Goal: Task Accomplishment & Management: Complete application form

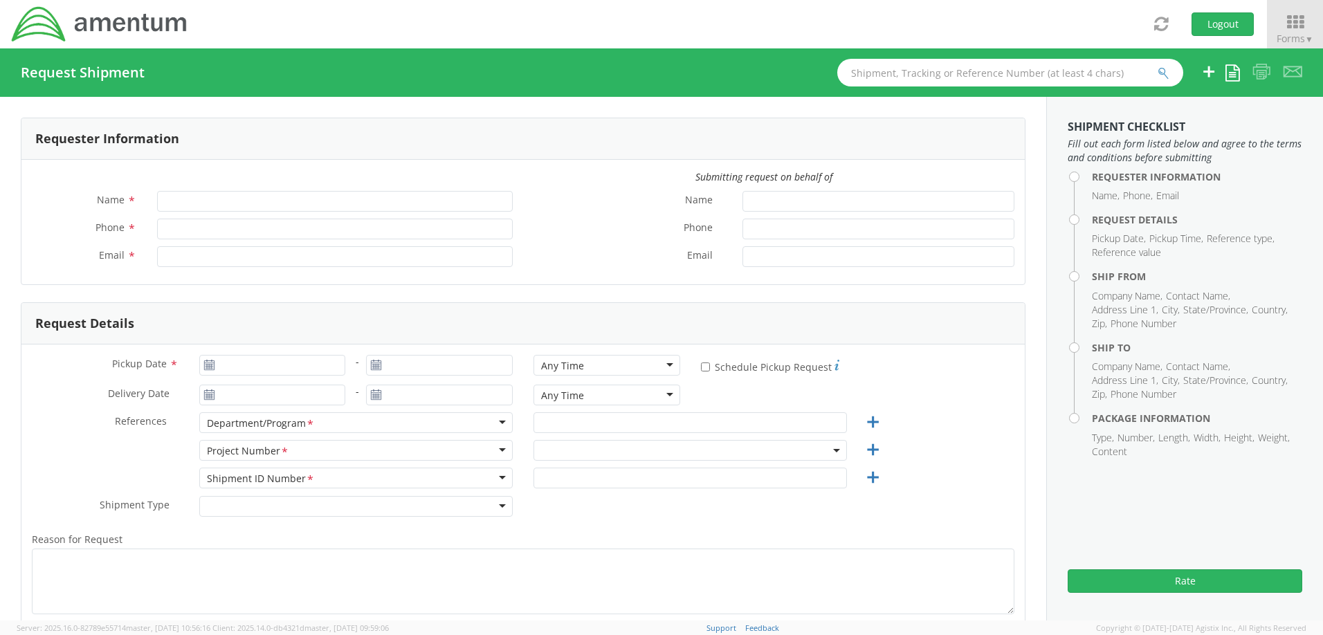
type input "[PERSON_NAME]"
type input "[PHONE_NUMBER]"
type input "[PERSON_NAME][EMAIL_ADDRESS][PERSON_NAME][DOMAIN_NAME]"
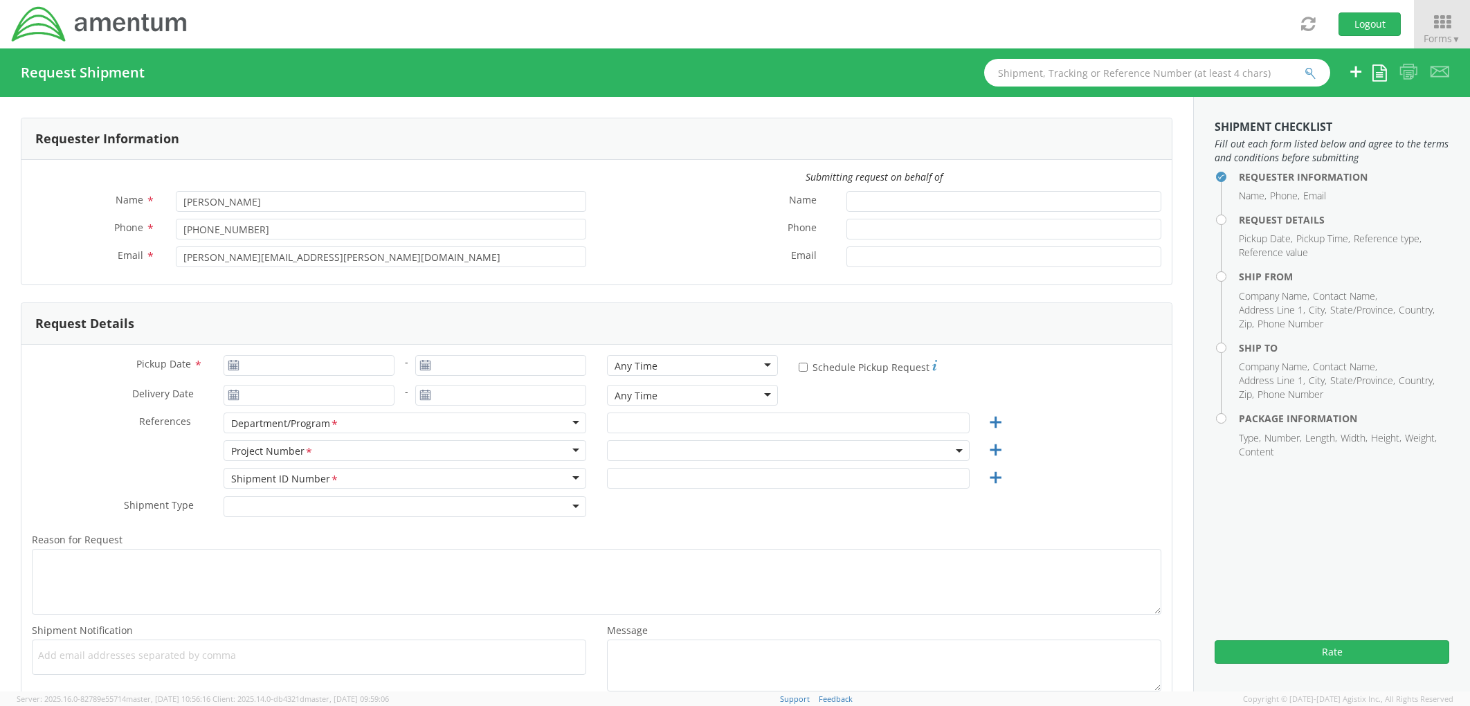
click at [235, 363] on icon at bounding box center [234, 365] width 12 height 11
type input "[DATE]"
click at [280, 363] on input "[DATE]" at bounding box center [309, 365] width 171 height 21
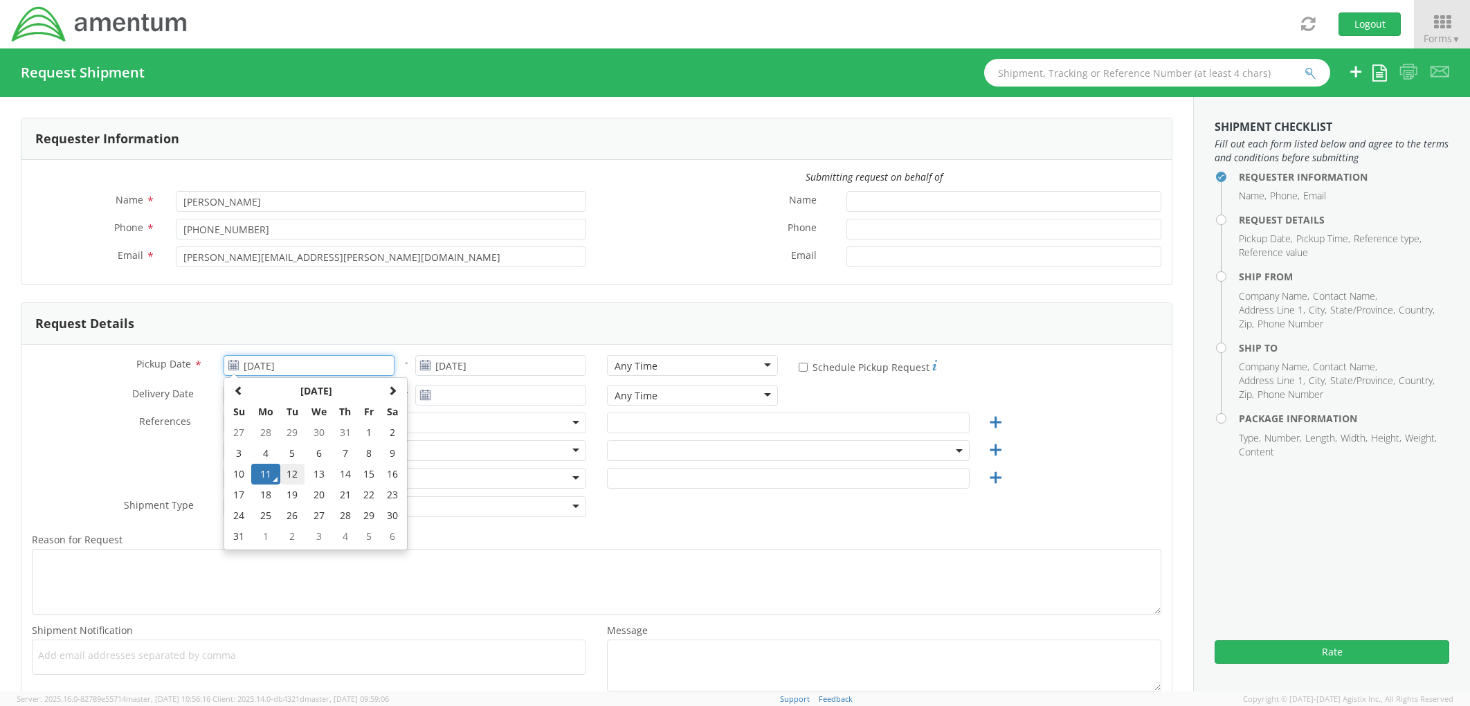
click at [285, 472] on td "12" at bounding box center [292, 474] width 24 height 21
type input "[DATE]"
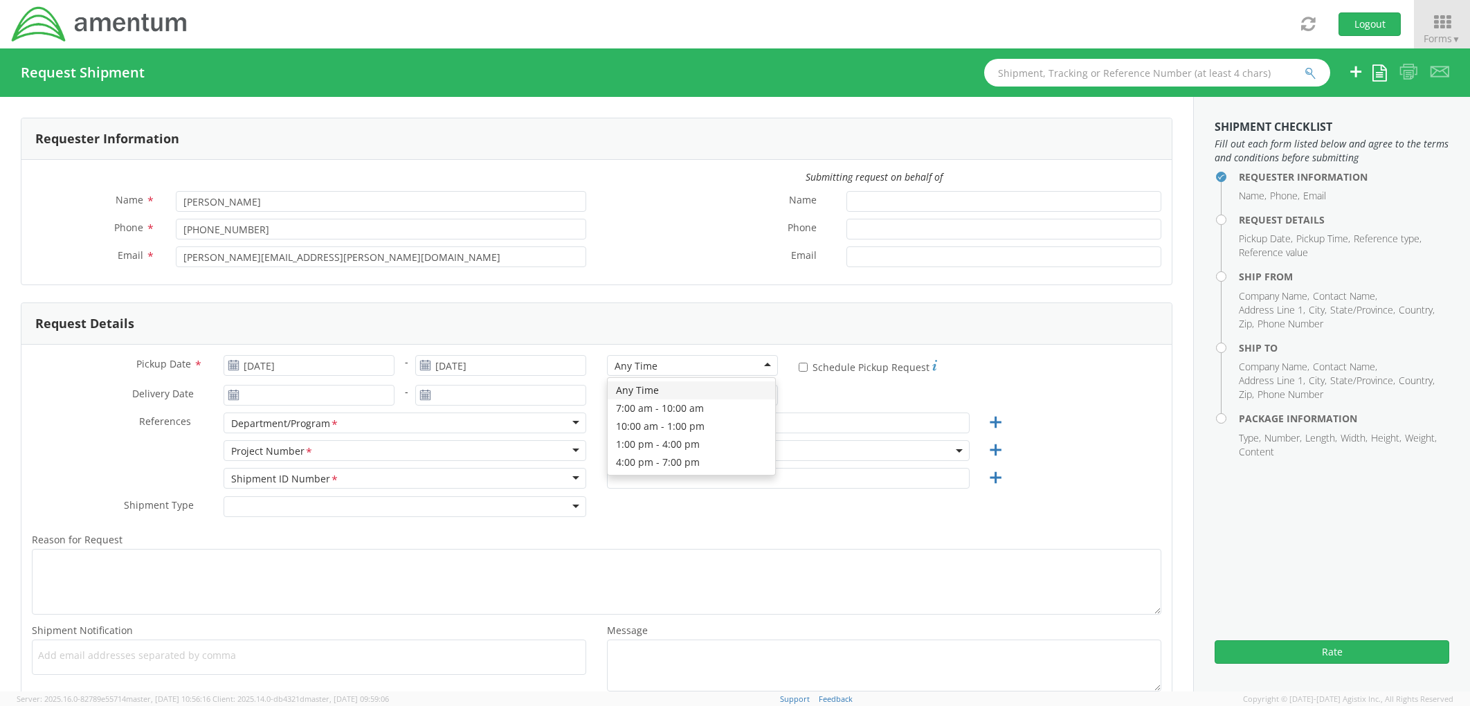
click at [695, 366] on div "Any Time" at bounding box center [692, 365] width 171 height 21
click at [65, 345] on div "Pickup Date * [DATE] - [DATE] Any Time Any Time Any Time 7:00 am - 10:00 am 10:…" at bounding box center [596, 527] width 1150 height 364
click at [336, 388] on input "Delivery Date *" at bounding box center [309, 395] width 171 height 21
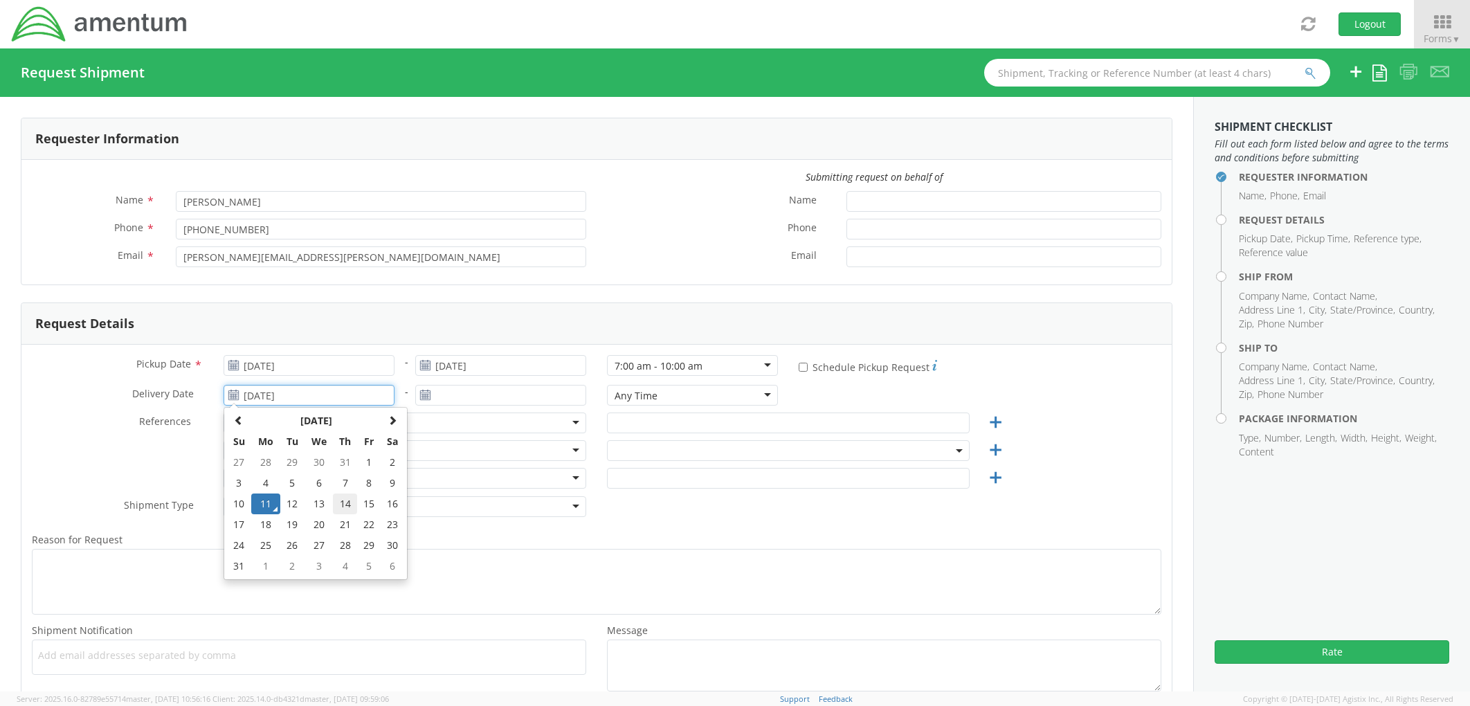
click at [341, 504] on td "14" at bounding box center [345, 503] width 24 height 21
type input "[DATE]"
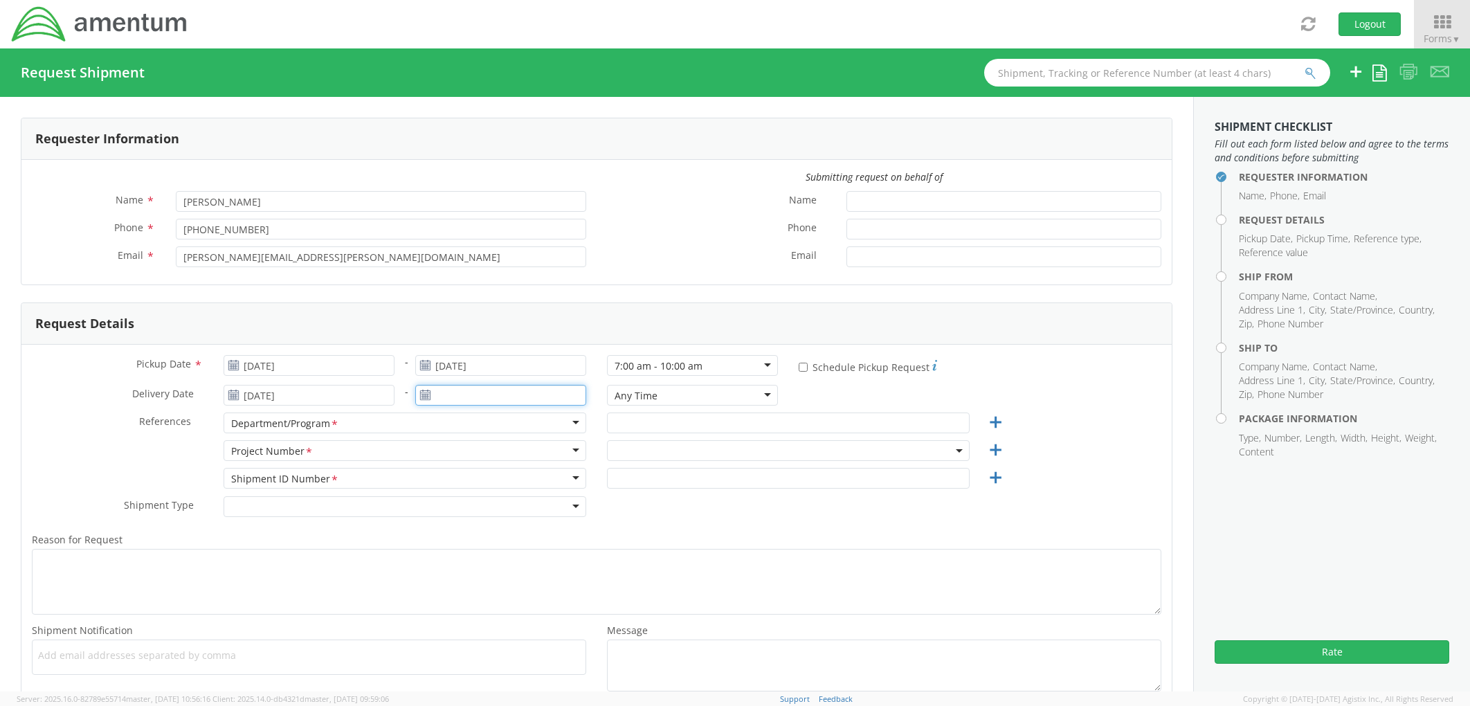
click at [488, 398] on input "text" at bounding box center [500, 395] width 171 height 21
click at [559, 506] on td "15" at bounding box center [561, 503] width 24 height 21
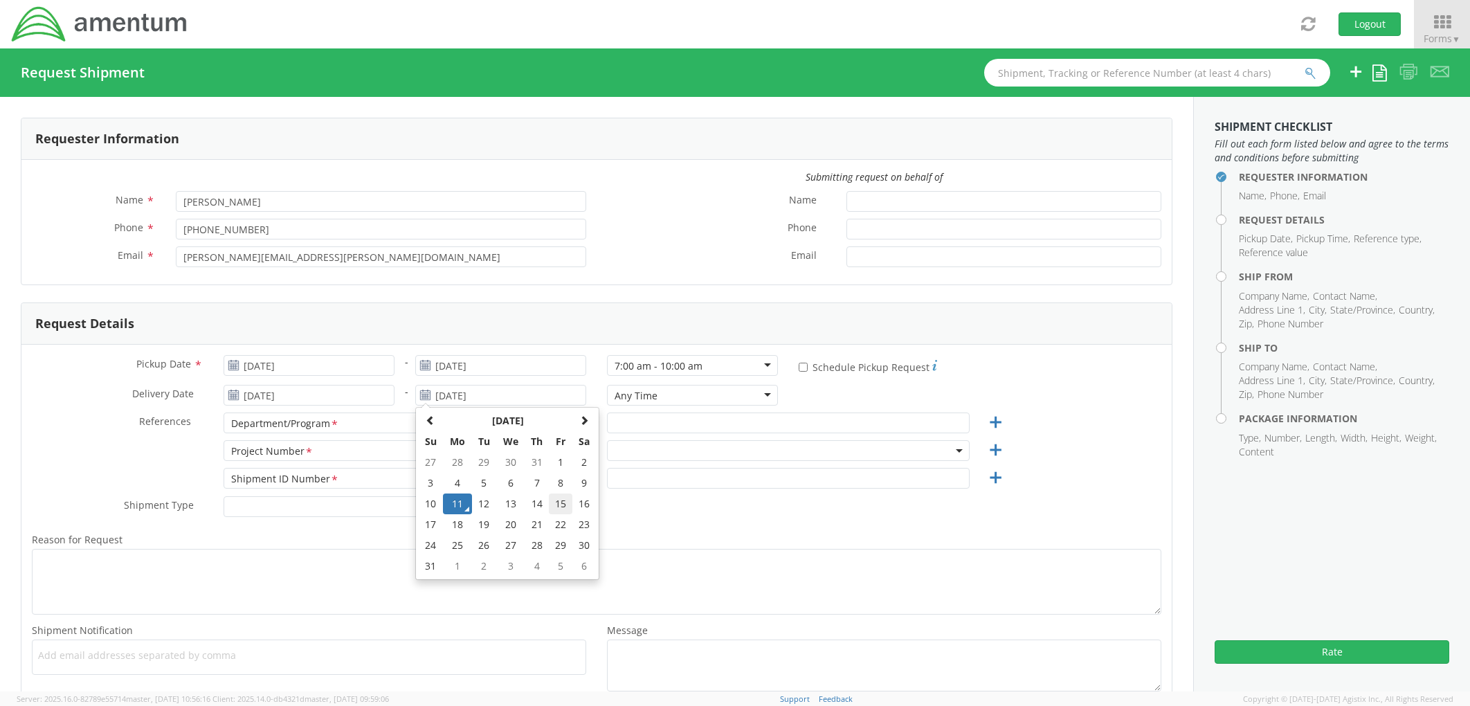
type input "[DATE]"
click at [675, 394] on div "Any Time" at bounding box center [692, 395] width 171 height 21
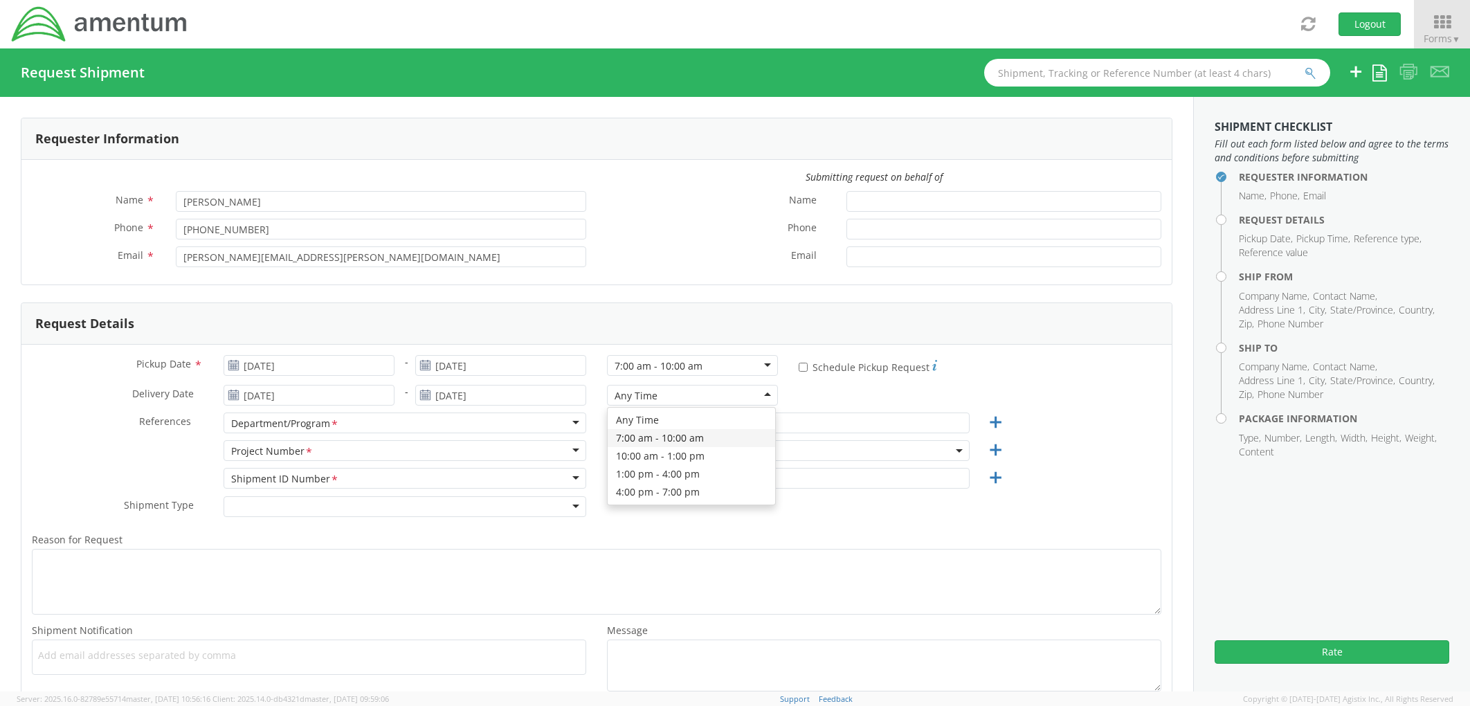
drag, startPoint x: 650, startPoint y: 435, endPoint x: 47, endPoint y: 9, distance: 738.3
click at [46, 345] on div "Pickup Date * 08/12/2025 - [DATE] 7:00 am - 10:00 am 7:00 am - 10:00 am Any Tim…" at bounding box center [596, 527] width 1150 height 364
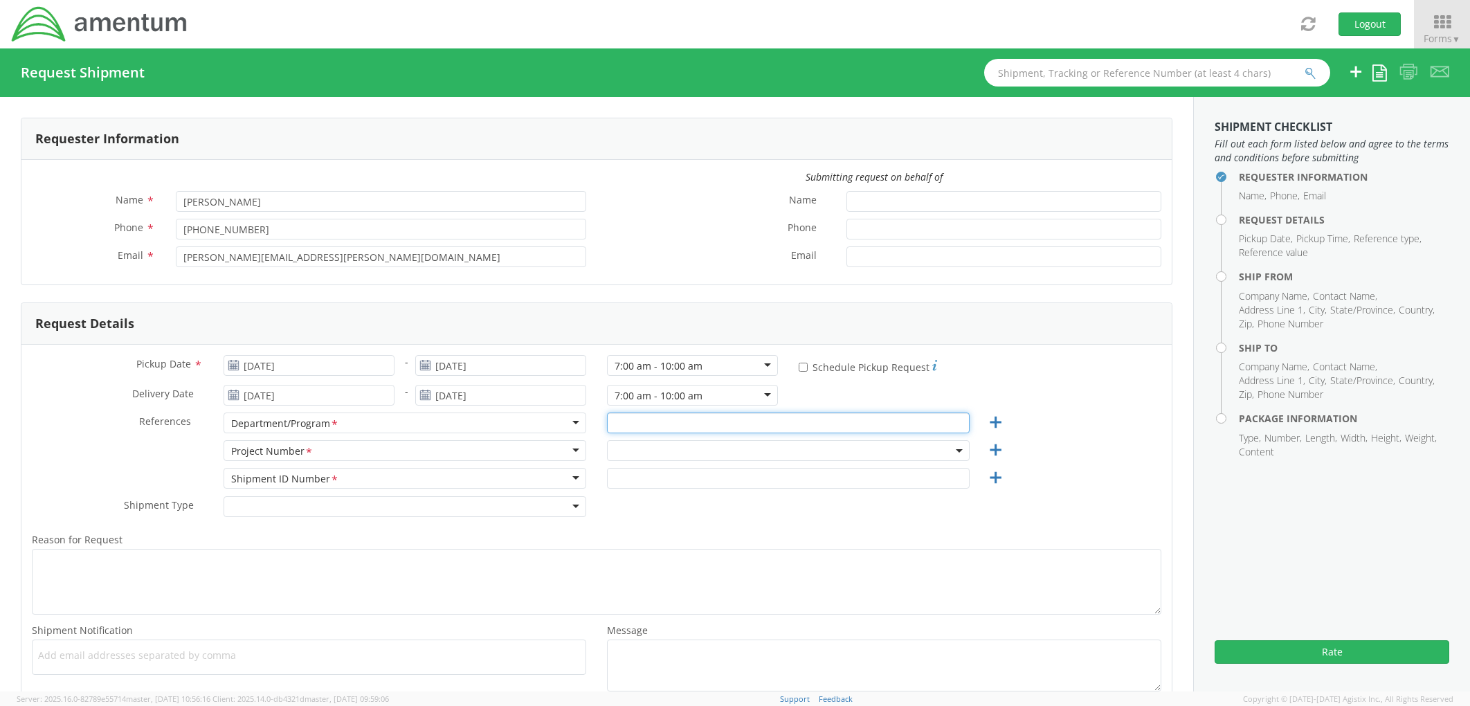
click at [662, 429] on input "text" at bounding box center [788, 422] width 363 height 21
click at [679, 428] on input "AUTEC" at bounding box center [788, 422] width 363 height 21
type input "AUTEC"
click at [666, 443] on span at bounding box center [788, 450] width 363 height 21
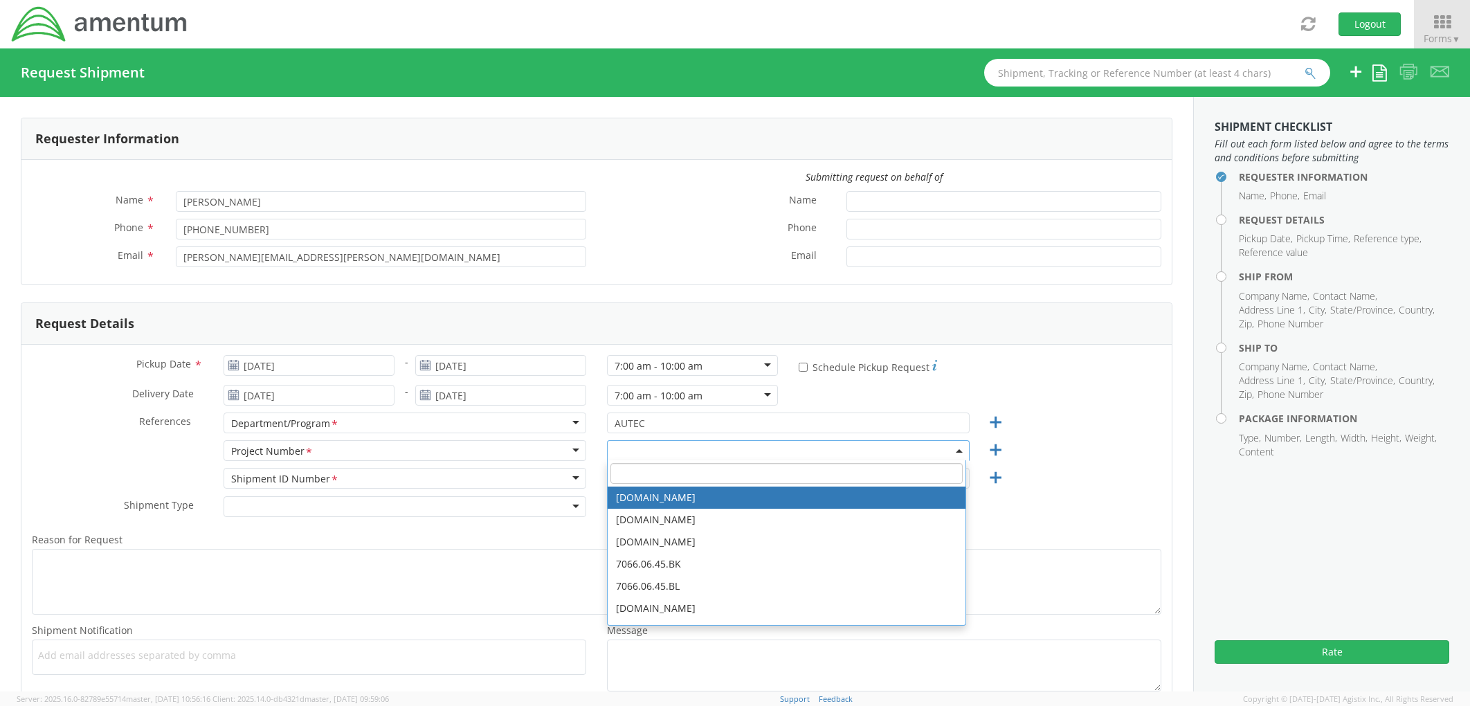
click at [639, 469] on input "search" at bounding box center [786, 473] width 352 height 21
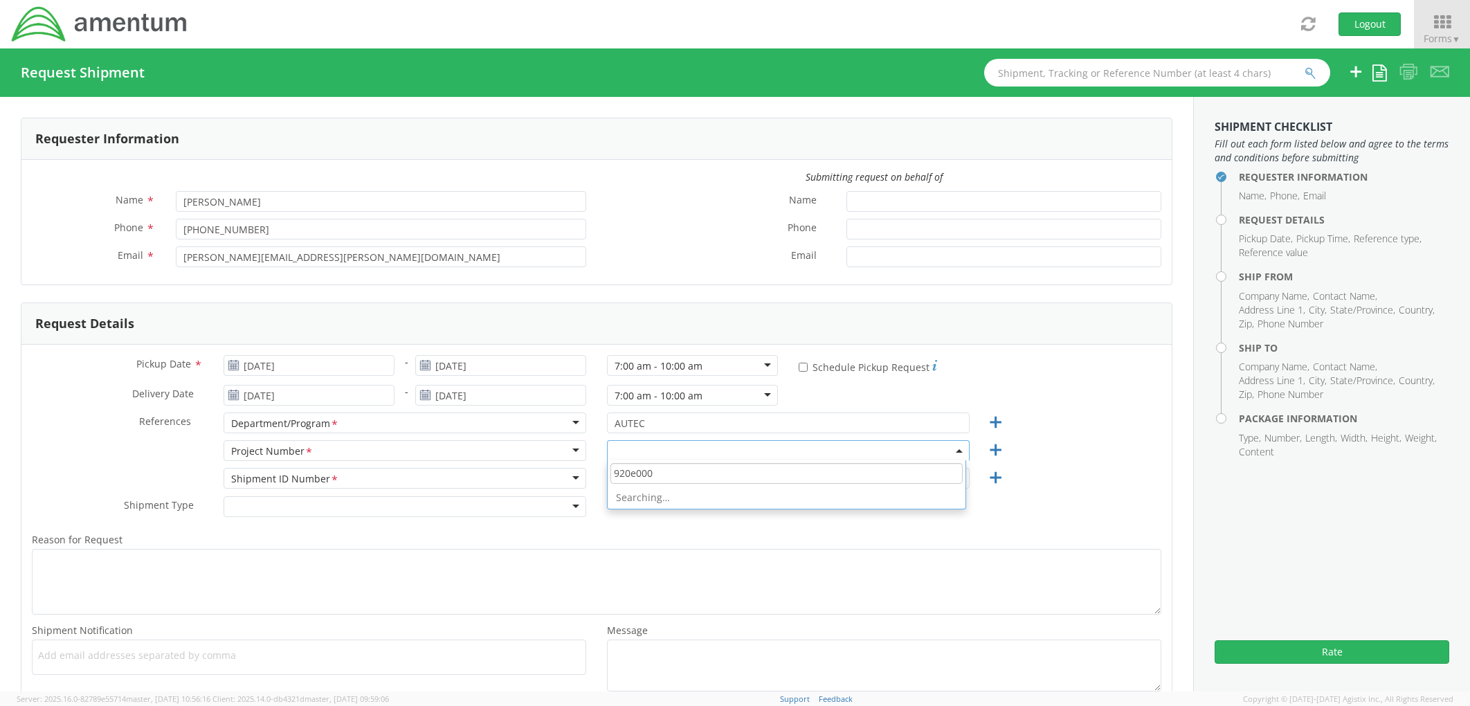
type input "920e0050"
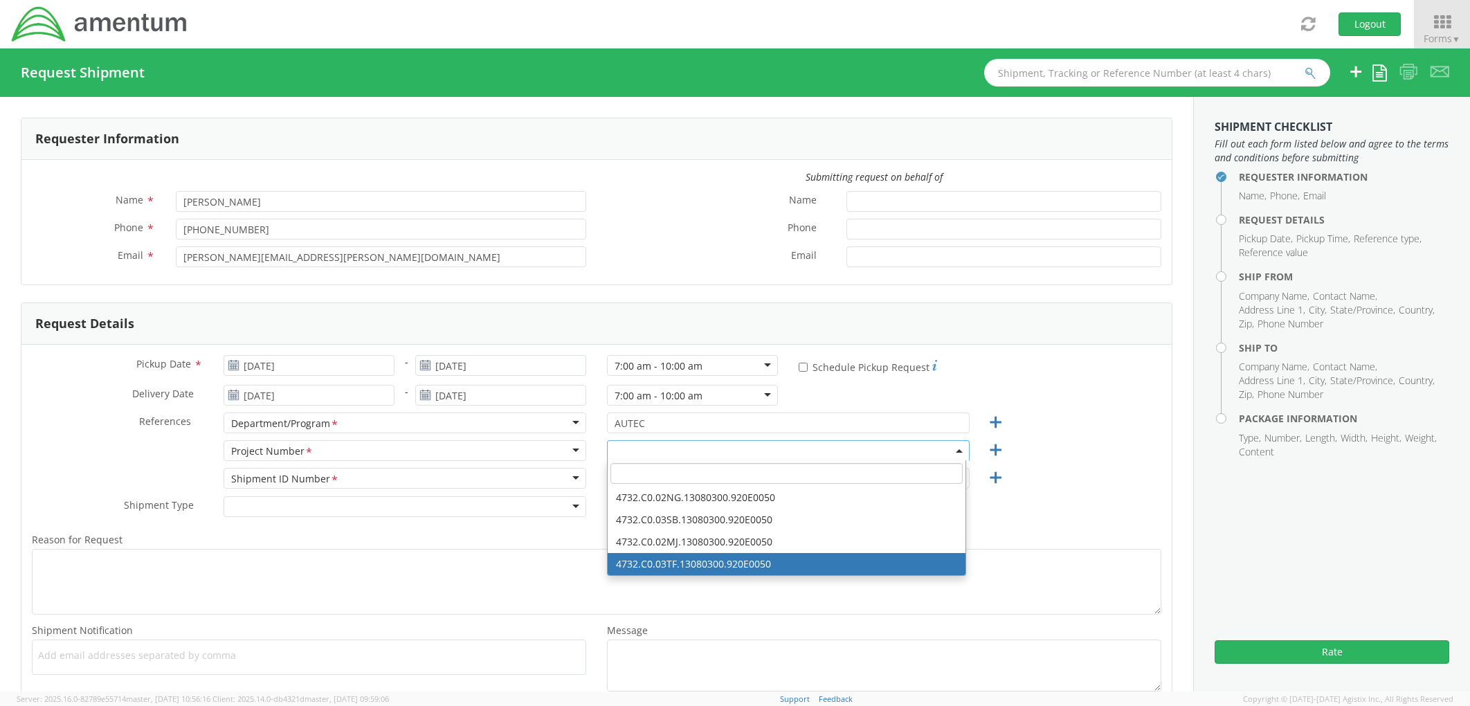
select select "4732.C0.03TF.13080300.920E0050"
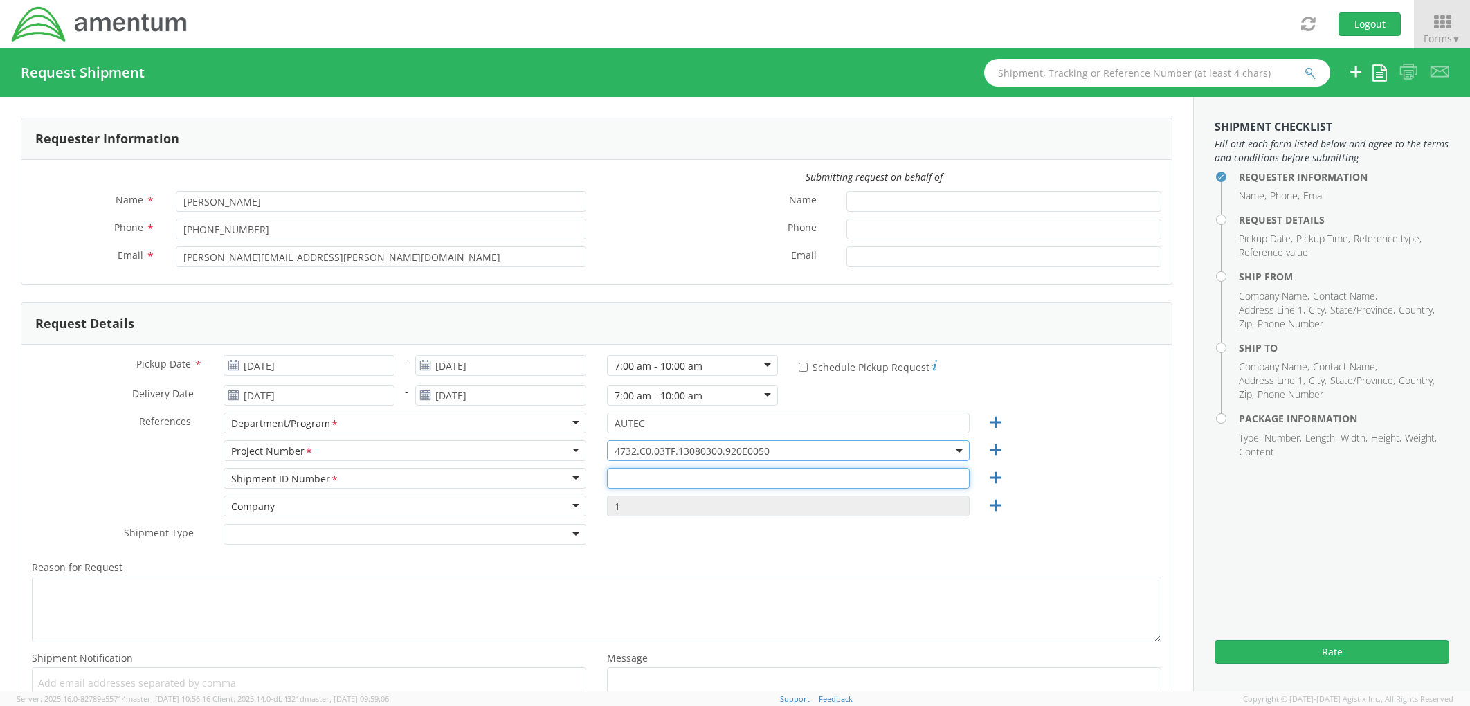
click at [619, 477] on input "text" at bounding box center [788, 478] width 363 height 21
type input "RAVA Group"
click at [466, 538] on div at bounding box center [405, 534] width 363 height 21
click at [66, 345] on div "Pickup Date * 08/12/2025 - [DATE] 7:00 am - 10:00 am 7:00 am - 10:00 am Any Tim…" at bounding box center [596, 541] width 1150 height 392
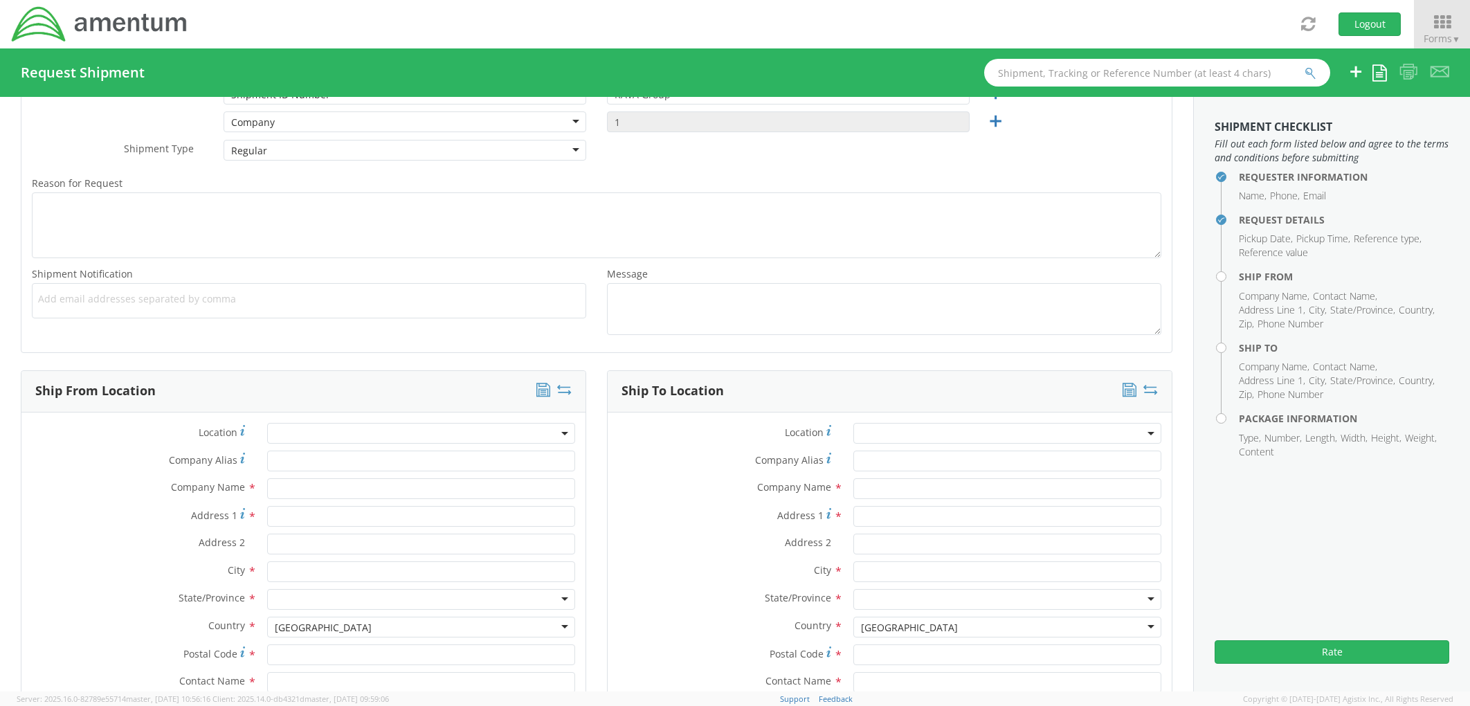
click at [336, 432] on span at bounding box center [421, 433] width 308 height 21
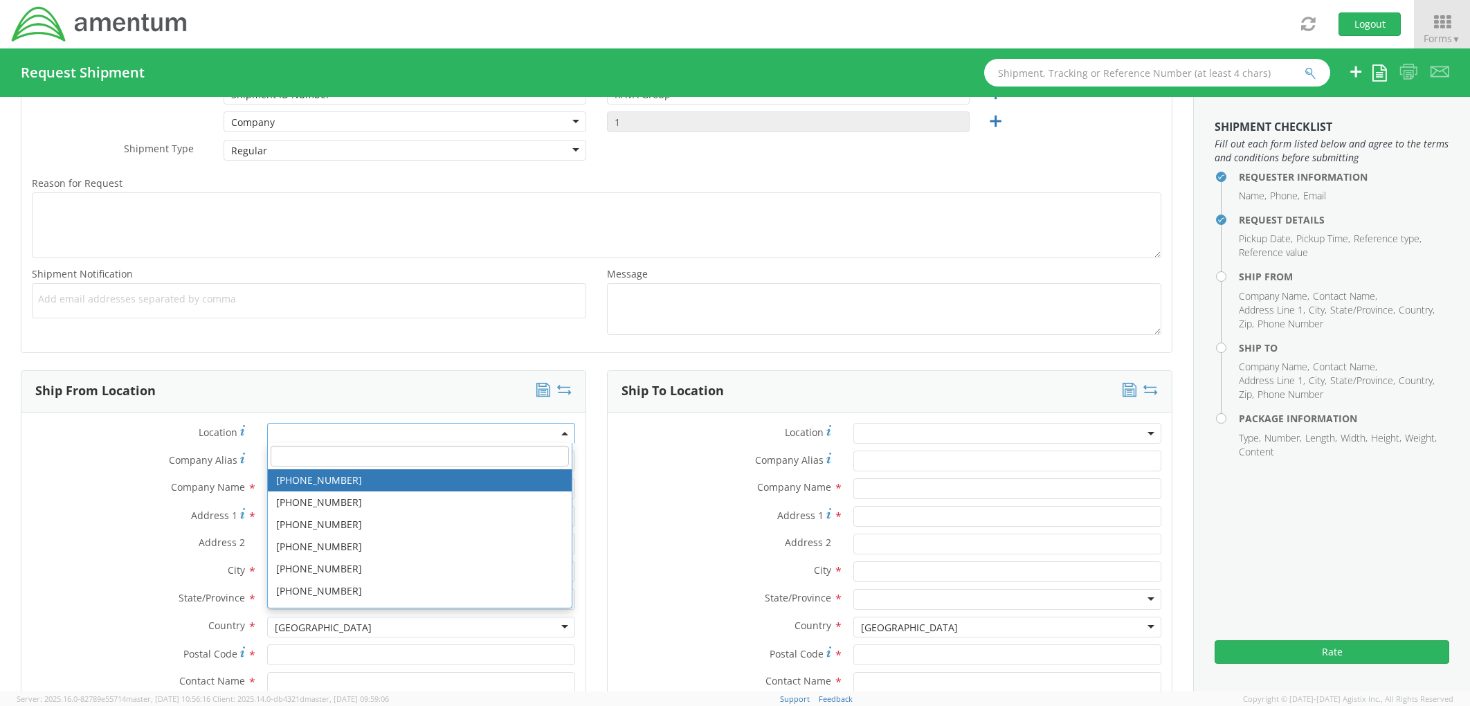
click at [336, 460] on input "search" at bounding box center [420, 456] width 298 height 21
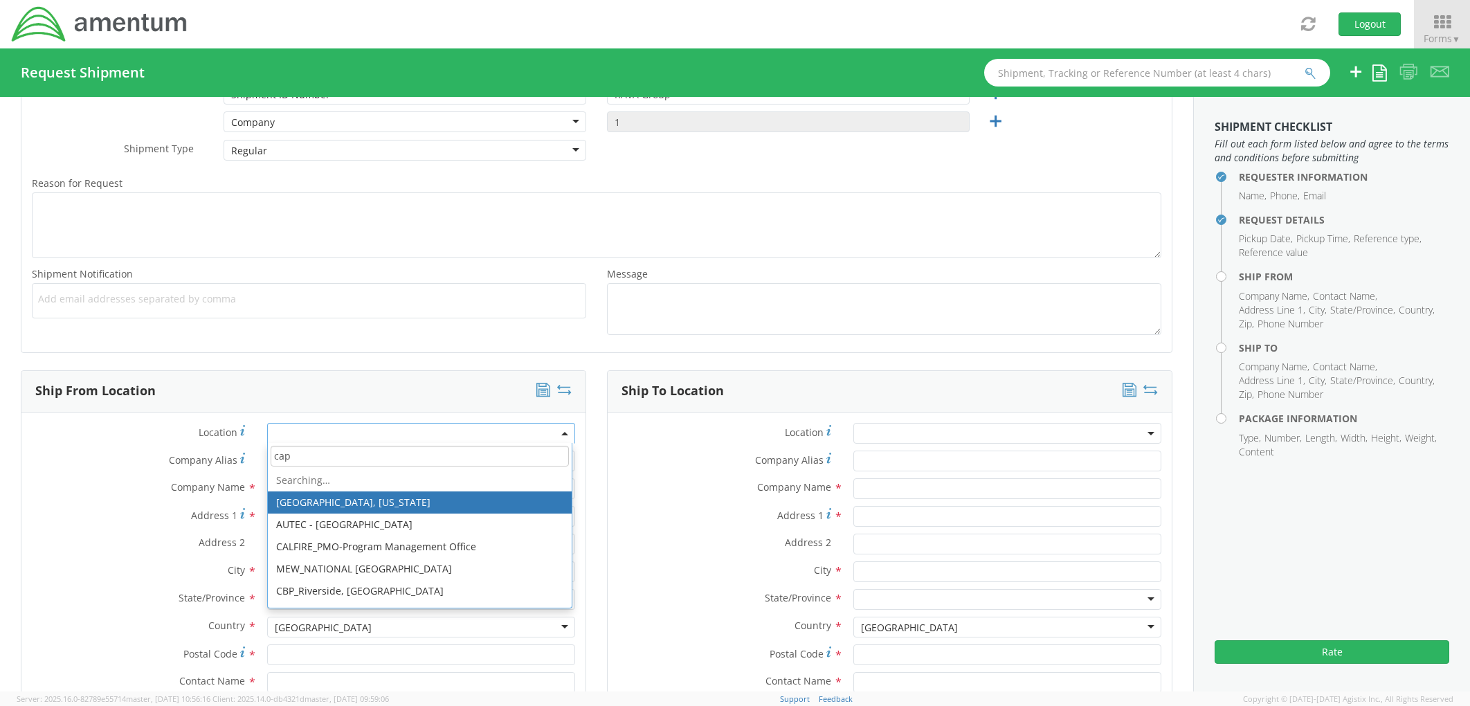
type input "cape"
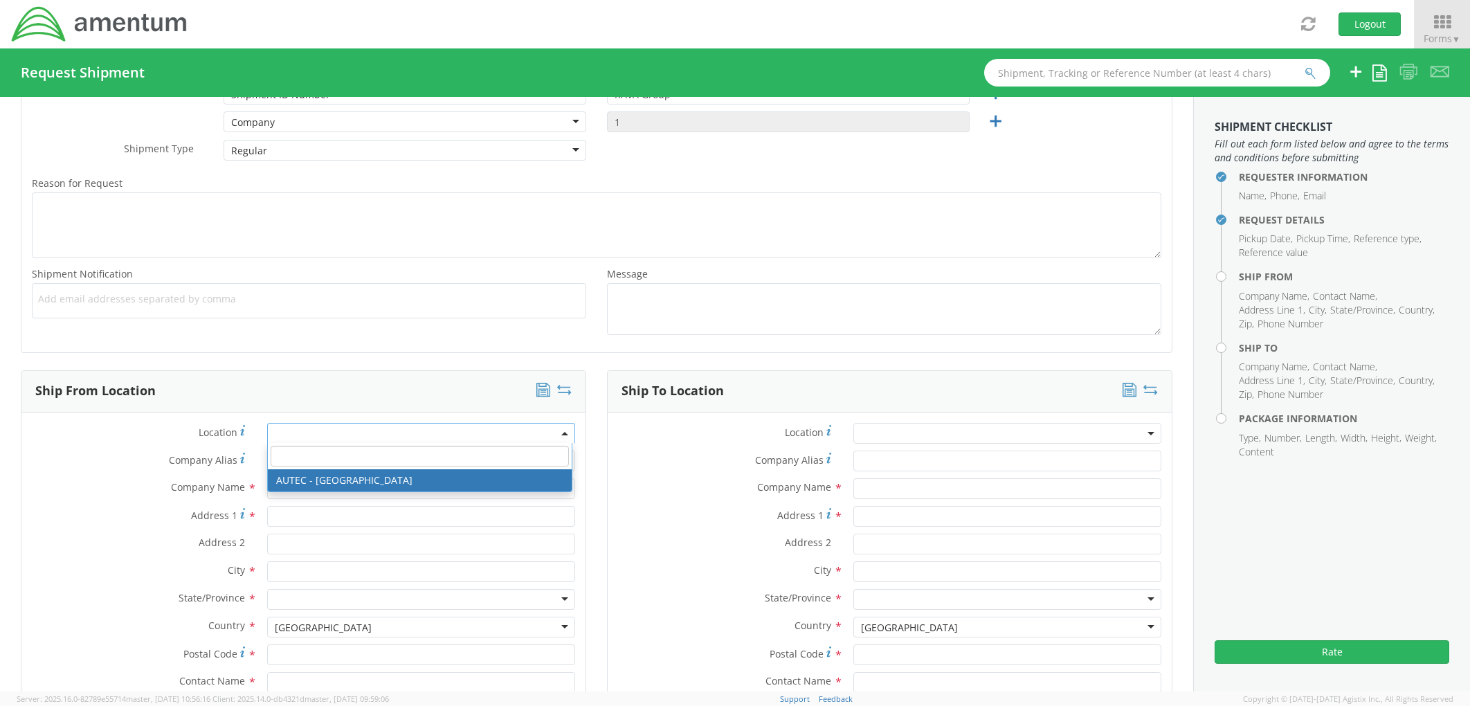
type input "Amentum Services, Inc."
type input "[GEOGRAPHIC_DATA]"
type input "Bldg 1063, Door E"
type input "Cape Canaveral"
type input "32920"
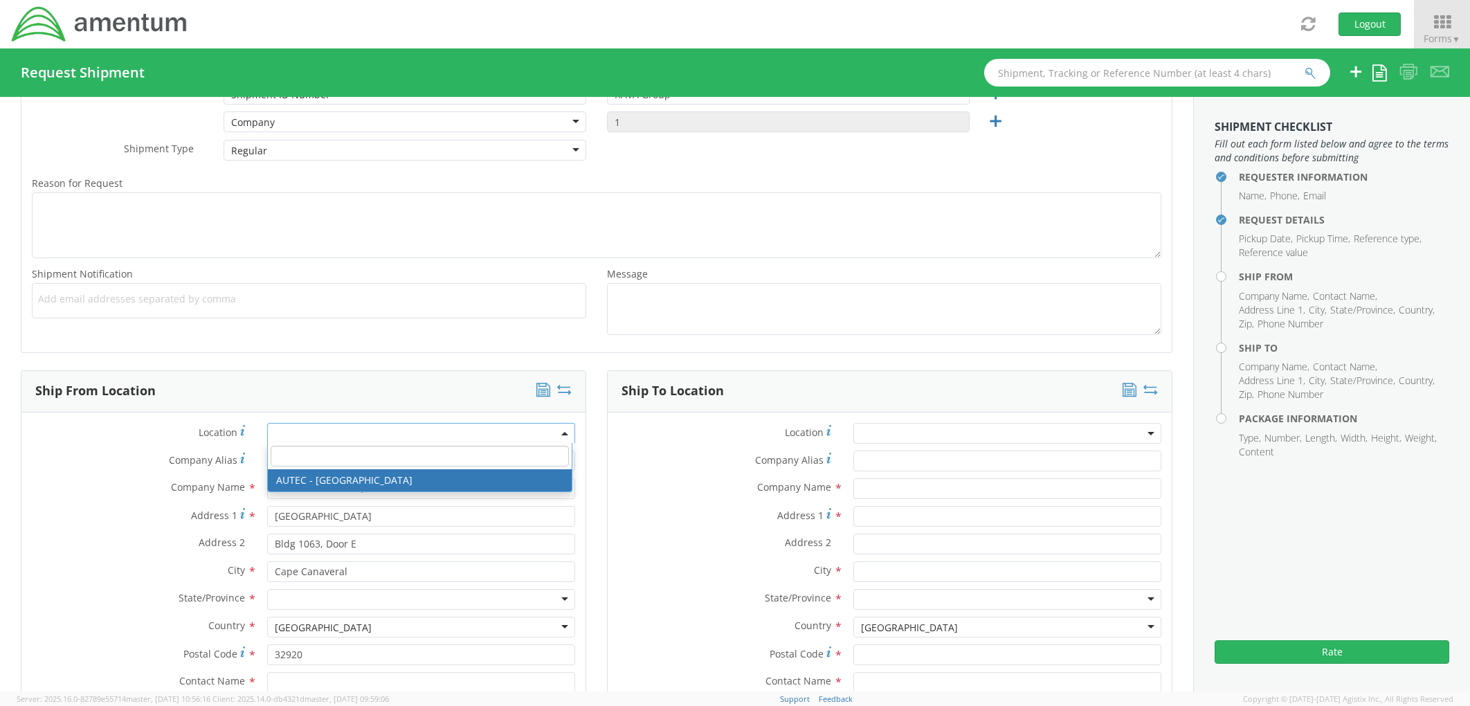
select select "53954"
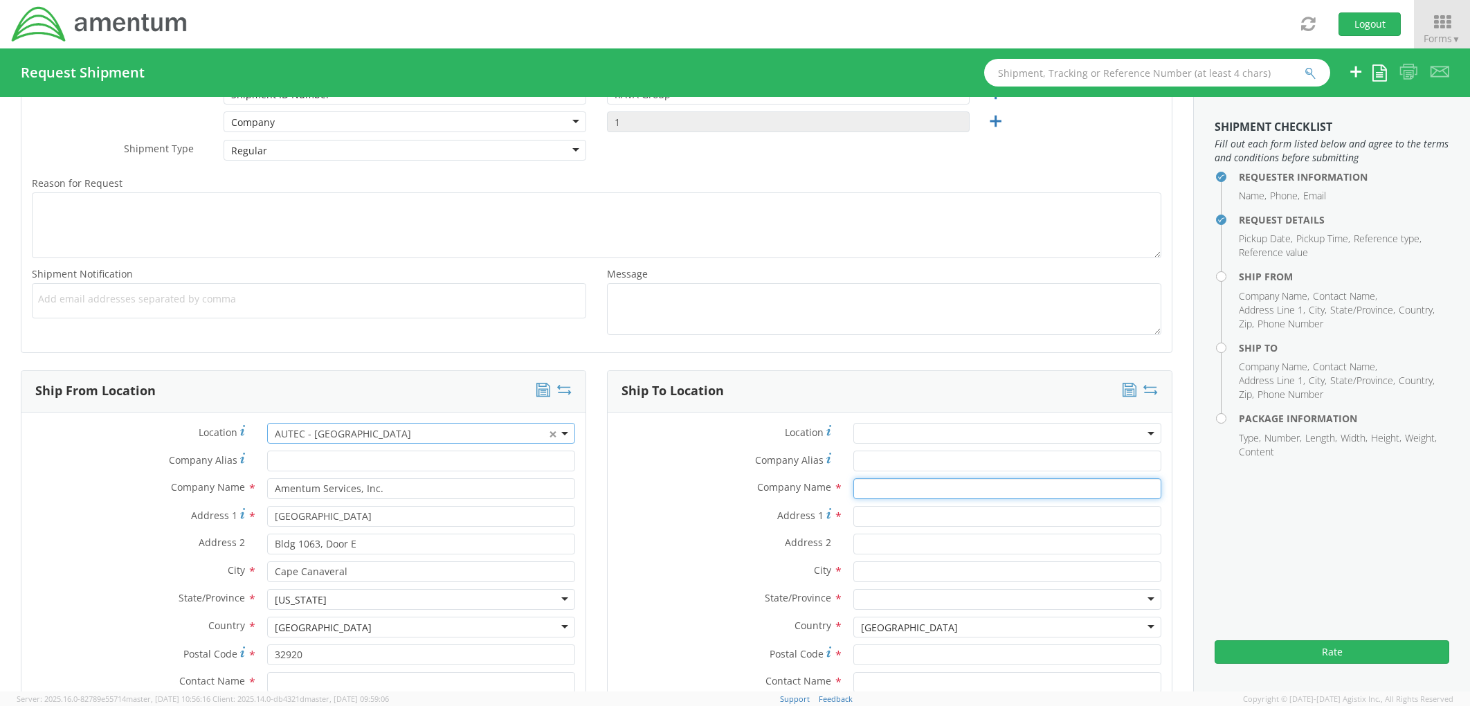
click at [907, 487] on input "text" at bounding box center [1007, 488] width 308 height 21
type input "rava"
drag, startPoint x: 892, startPoint y: 487, endPoint x: 845, endPoint y: 487, distance: 47.1
click at [843, 486] on div "rava" at bounding box center [1007, 488] width 329 height 21
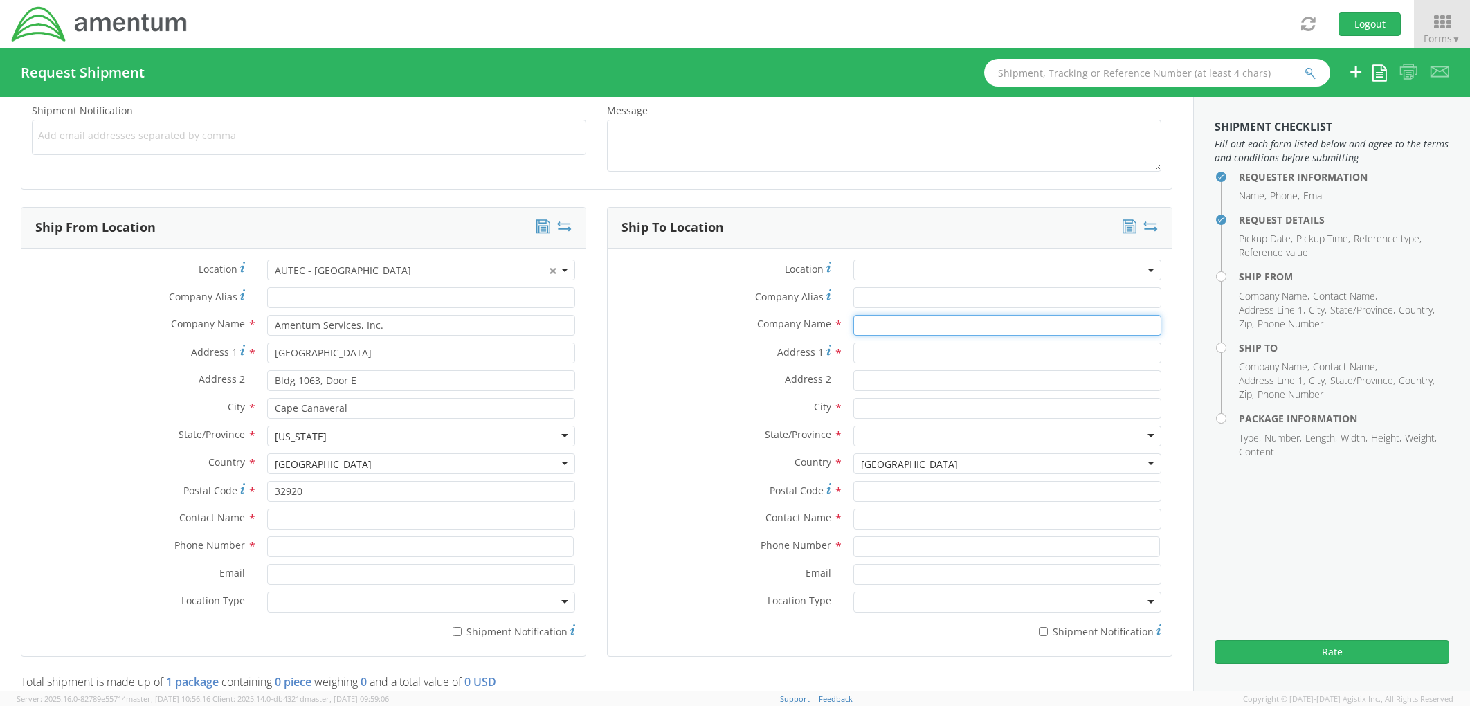
scroll to position [615, 0]
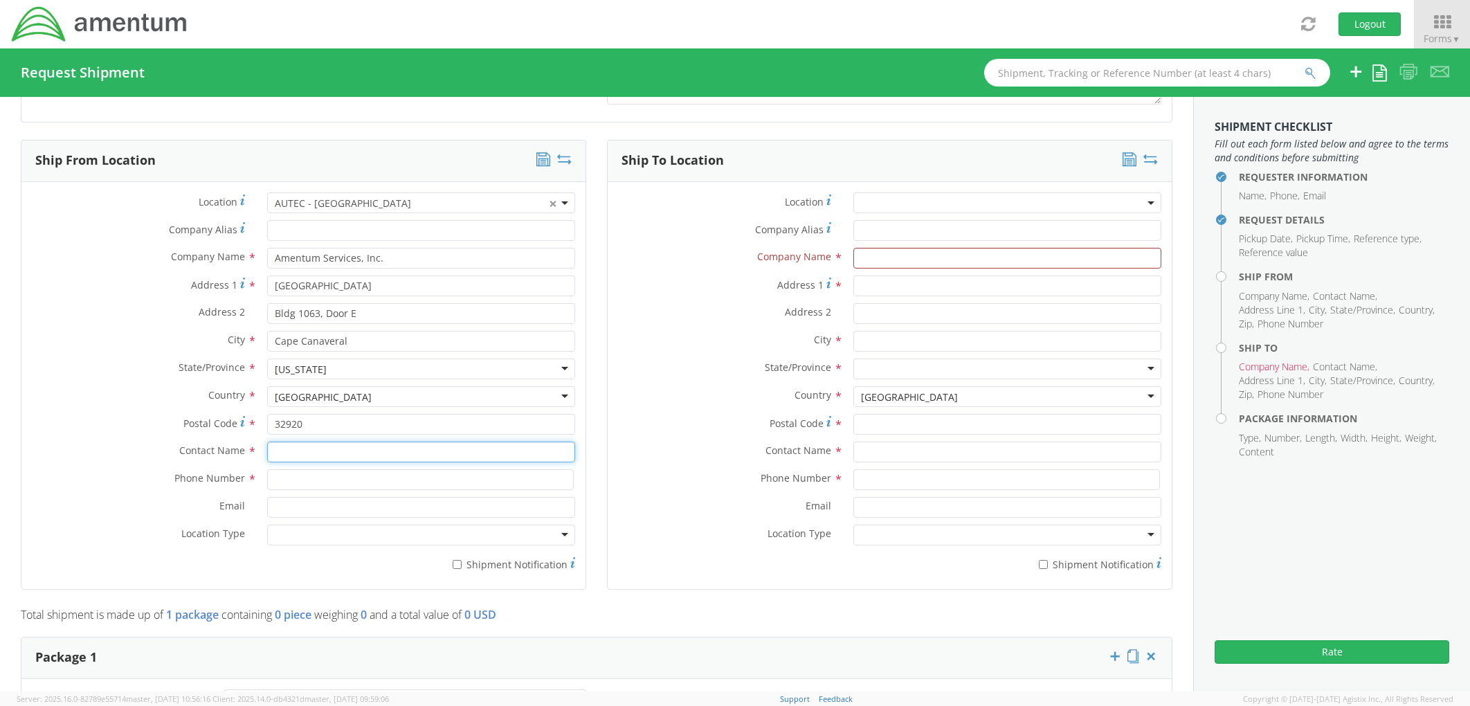
click at [327, 460] on input "text" at bounding box center [421, 452] width 308 height 21
type input "[PERSON_NAME]"
type input "[PHONE_NUMBER]"
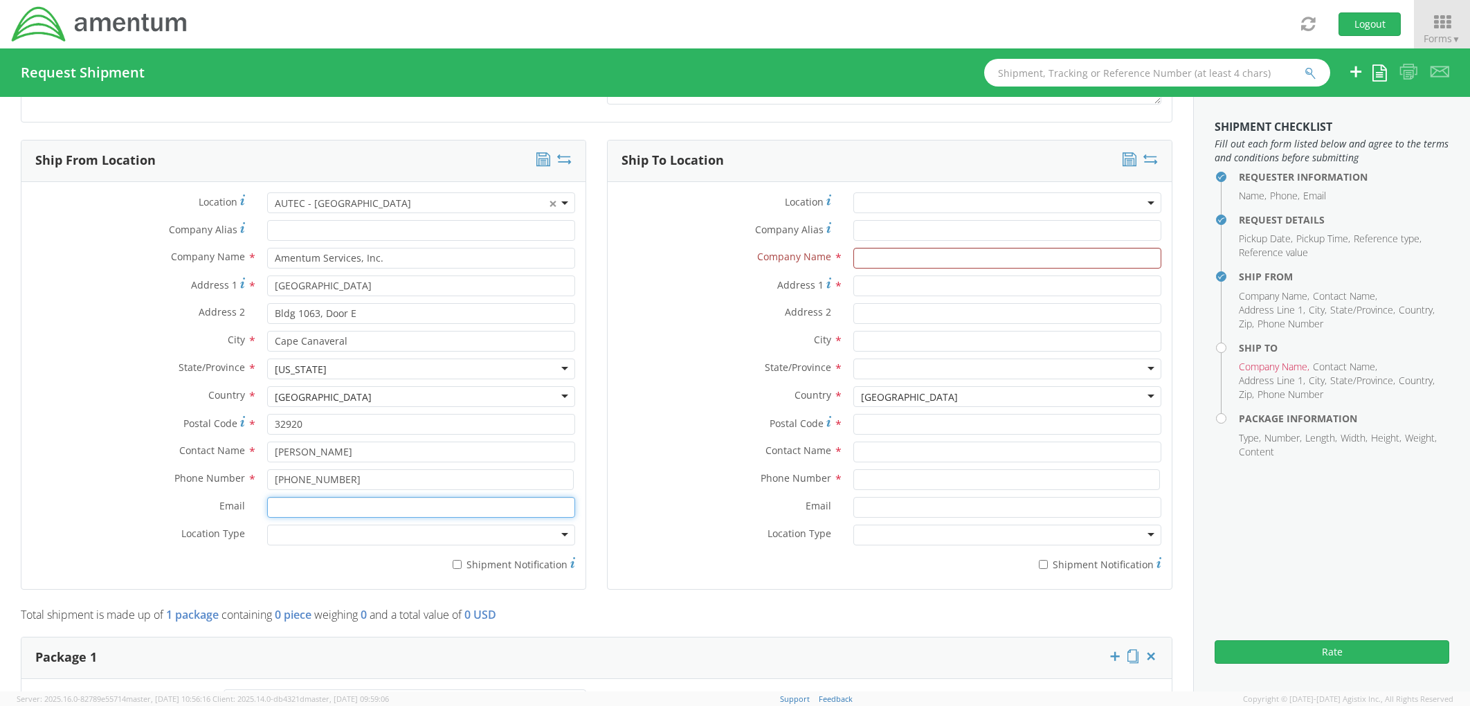
click at [341, 512] on input "Email *" at bounding box center [421, 507] width 308 height 21
click at [334, 497] on input "Email *" at bounding box center [421, 507] width 308 height 21
paste input "[PERSON_NAME][EMAIL_ADDRESS][PERSON_NAME][DOMAIN_NAME]"
type input "[PERSON_NAME][EMAIL_ADDRESS][PERSON_NAME][DOMAIN_NAME]"
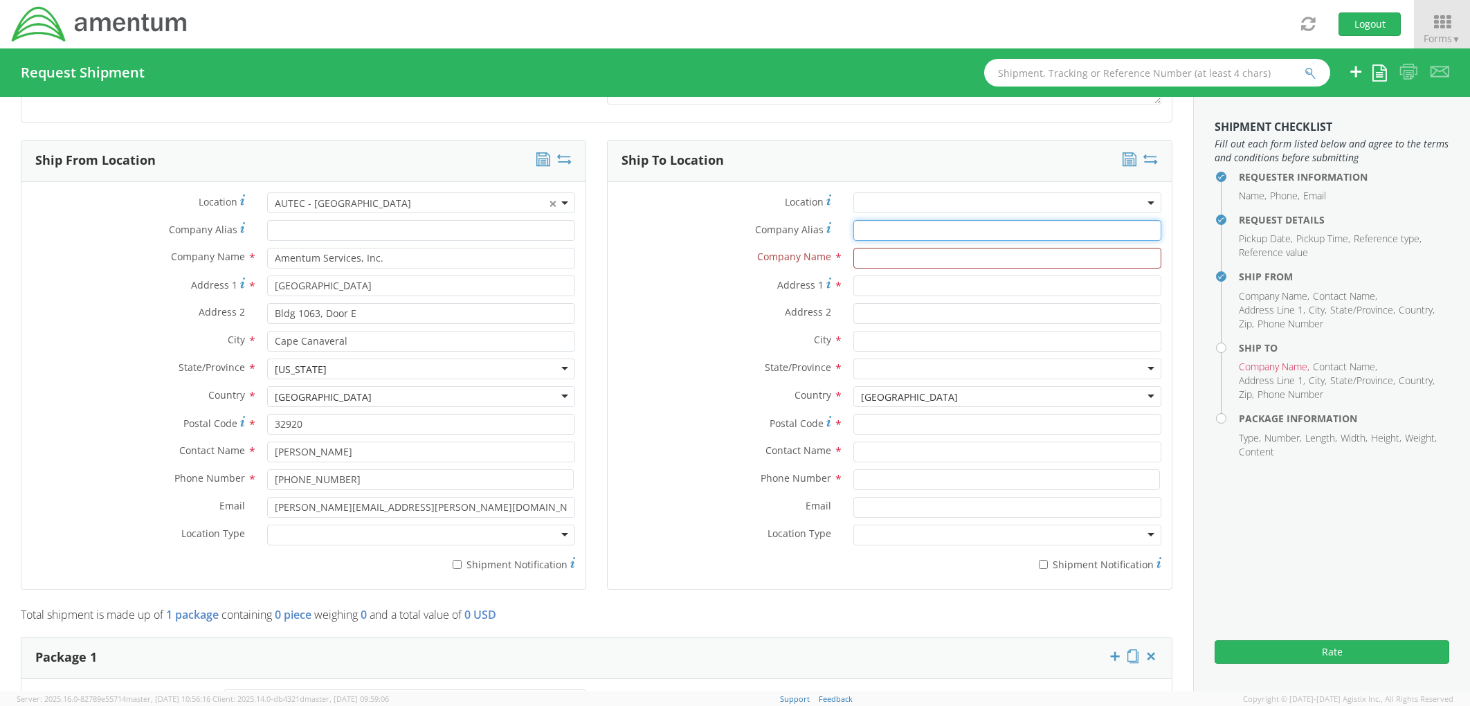
click at [870, 228] on input "Company Alias *" at bounding box center [1007, 230] width 308 height 21
click at [890, 235] on input "RAVA Group" at bounding box center [1007, 230] width 308 height 21
click at [889, 232] on input "RAVA Group" at bounding box center [1007, 230] width 308 height 21
click at [889, 231] on input "RAVA Group" at bounding box center [1007, 230] width 308 height 21
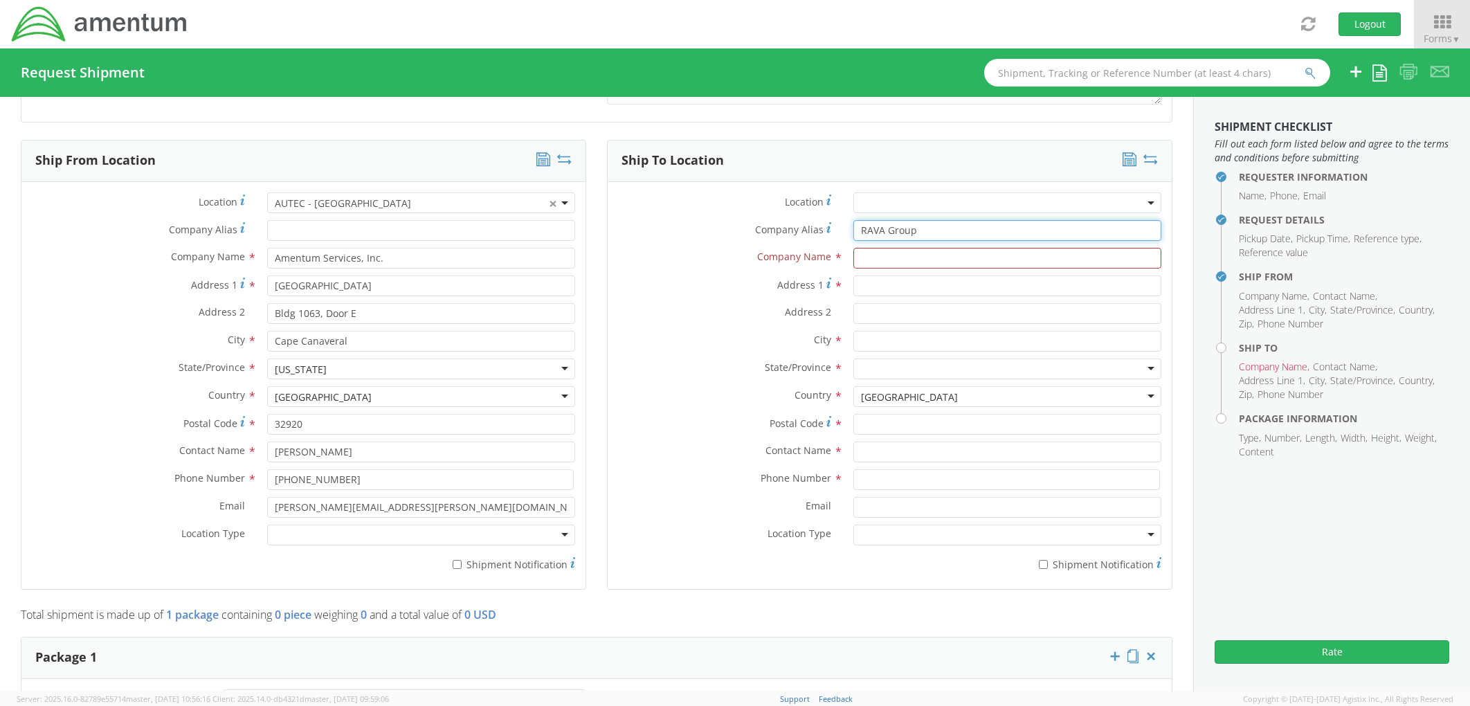
click at [889, 231] on input "RAVA Group" at bounding box center [1007, 230] width 308 height 21
type input "RAVA Group"
click at [894, 257] on input "text" at bounding box center [1007, 258] width 308 height 21
paste input "RAVA Group"
type input "RAVA Group"
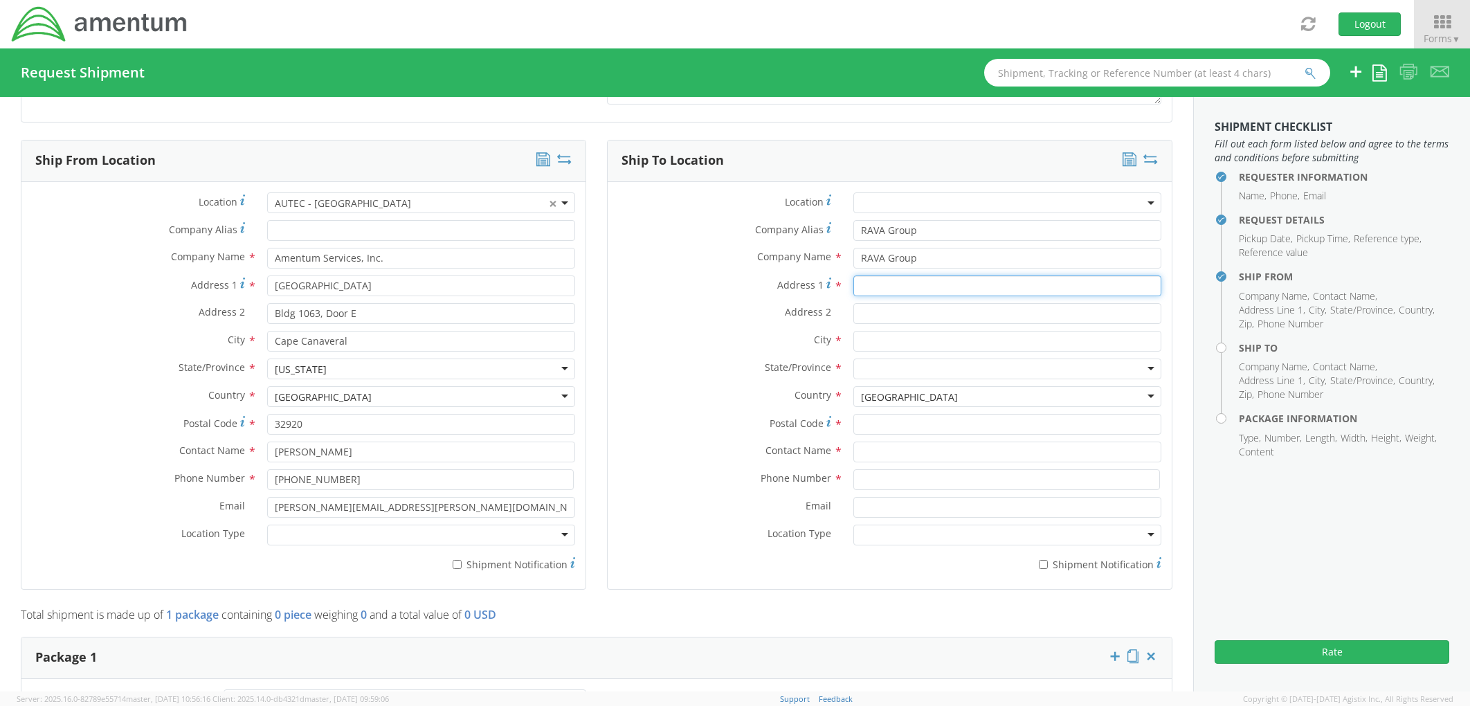
click at [867, 287] on input "Address 1 *" at bounding box center [1007, 285] width 308 height 21
click at [891, 289] on input "Address 1 *" at bounding box center [1007, 285] width 308 height 21
paste input "[STREET_ADDRESS]"
drag, startPoint x: 945, startPoint y: 287, endPoint x: 1084, endPoint y: 282, distance: 139.2
click at [1083, 282] on input "[STREET_ADDRESS]" at bounding box center [1007, 285] width 308 height 21
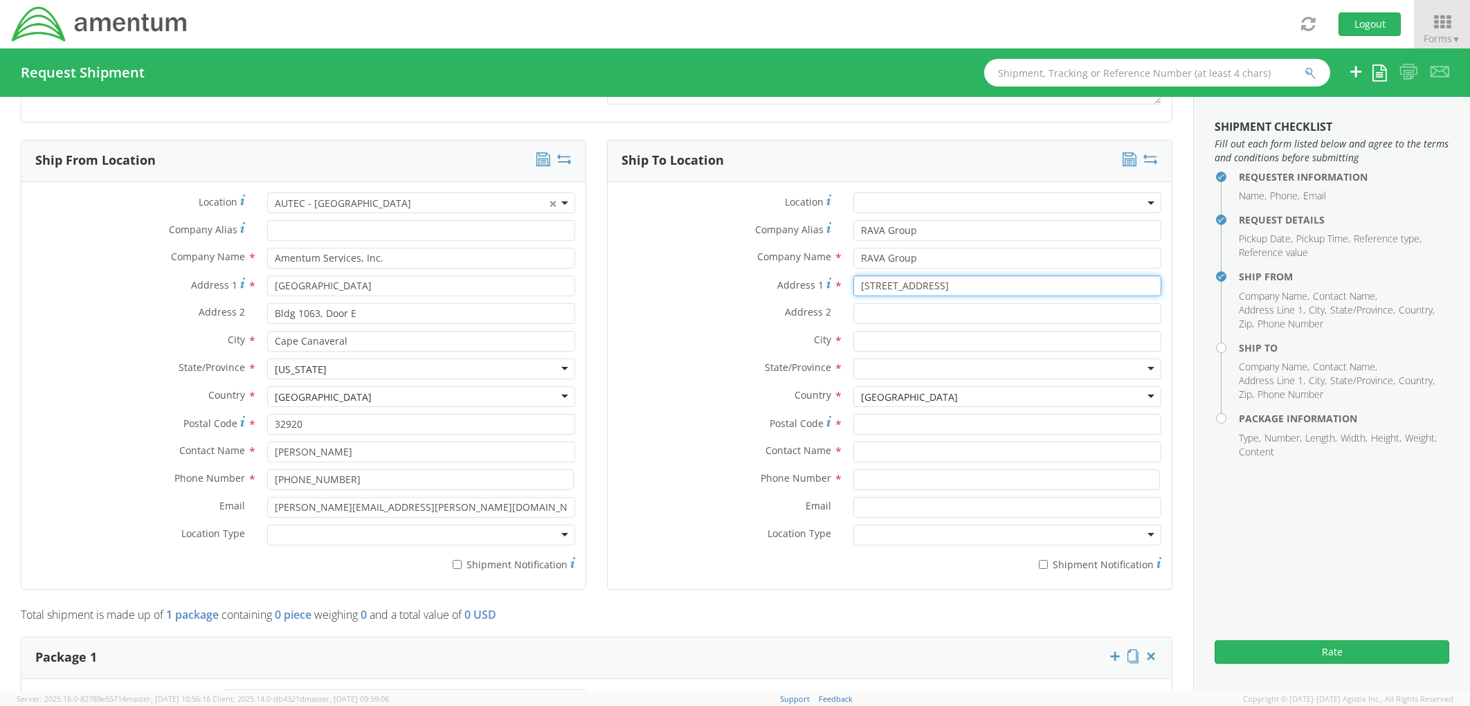
type input "[STREET_ADDRESS]"
click at [873, 426] on input "Postal Code *" at bounding box center [1007, 424] width 308 height 21
type input "33178"
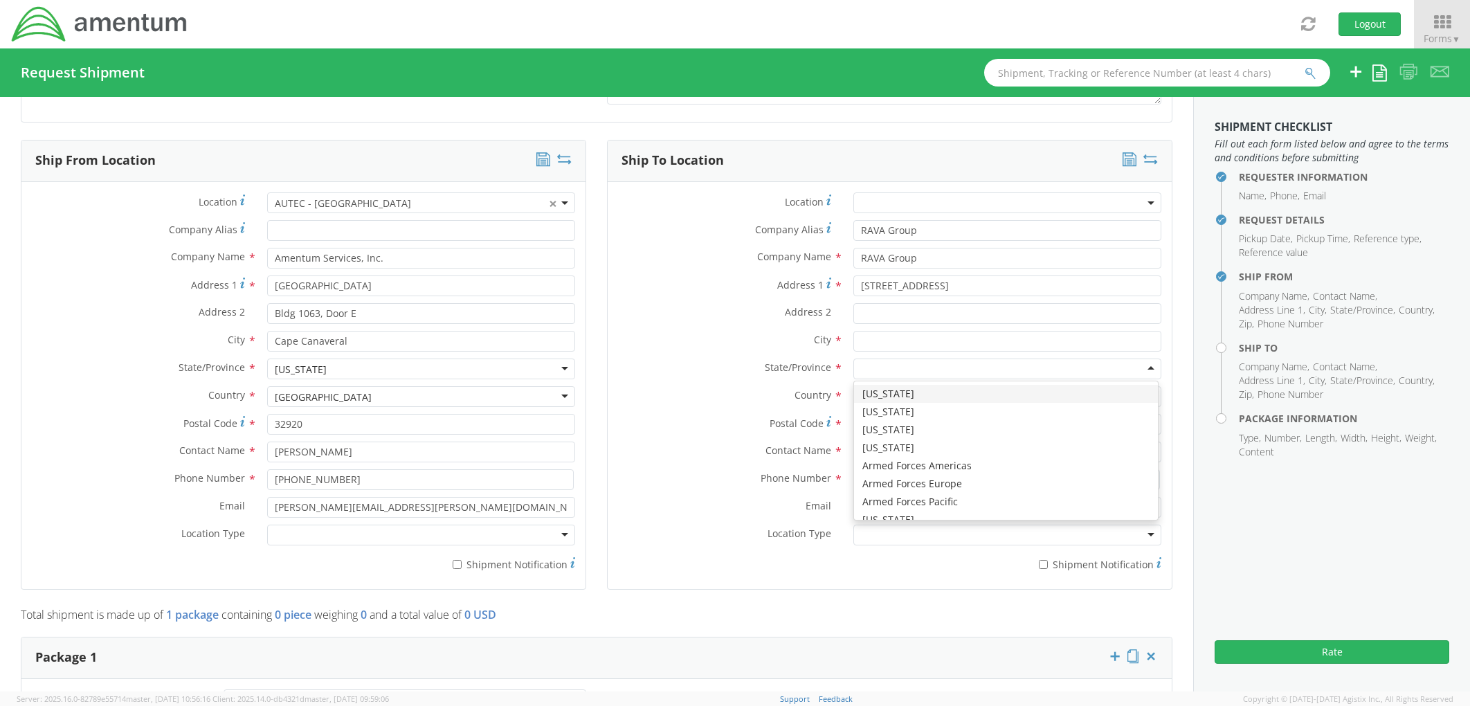
click at [883, 368] on div at bounding box center [1007, 369] width 308 height 21
type input "f"
click at [608, 192] on div "Location * Company Alias * RAVA Group Company Name * RAVA Group Address [STREET…" at bounding box center [890, 385] width 564 height 386
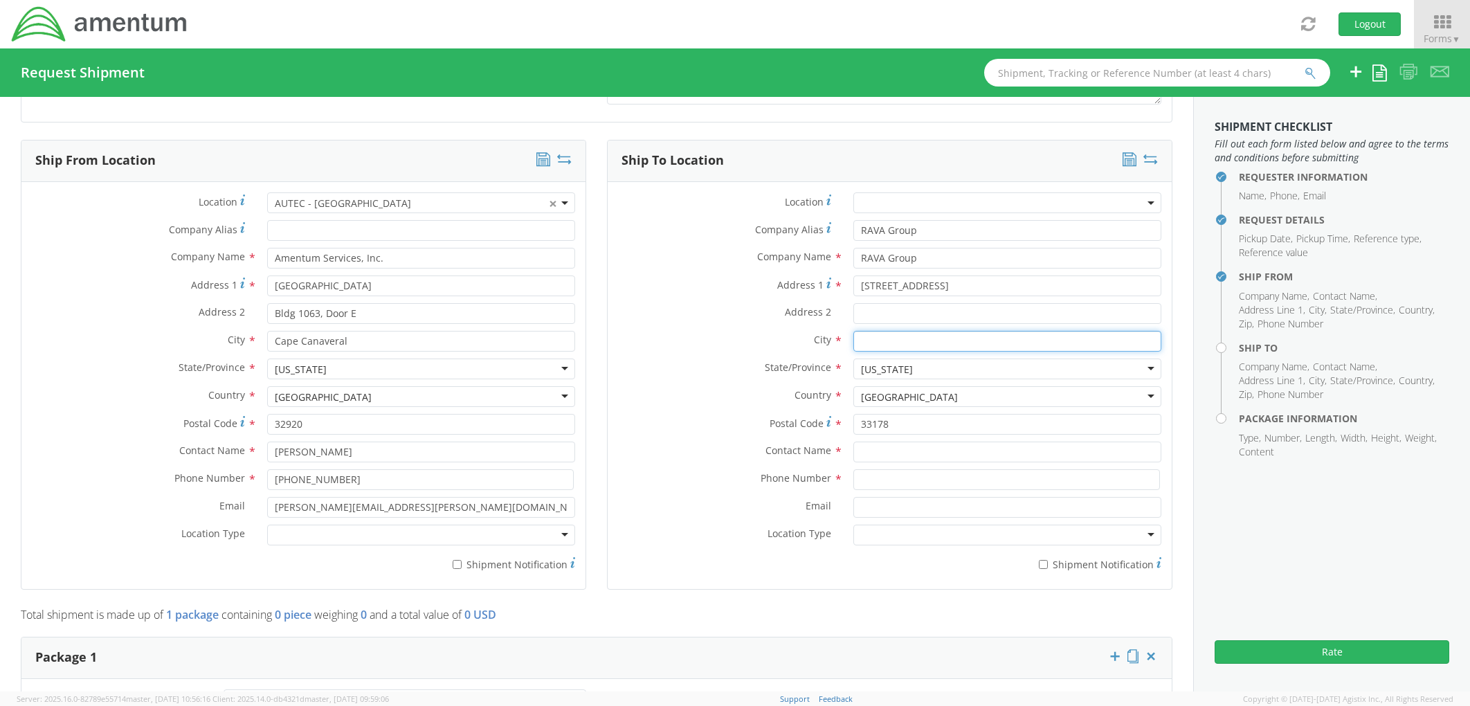
click at [871, 345] on input "text" at bounding box center [1007, 341] width 308 height 21
type input "Medley"
click at [898, 311] on input "Address 2 *" at bounding box center [1007, 313] width 308 height 21
click at [881, 456] on input "text" at bounding box center [1007, 452] width 308 height 21
click at [873, 456] on input "text" at bounding box center [1007, 452] width 308 height 21
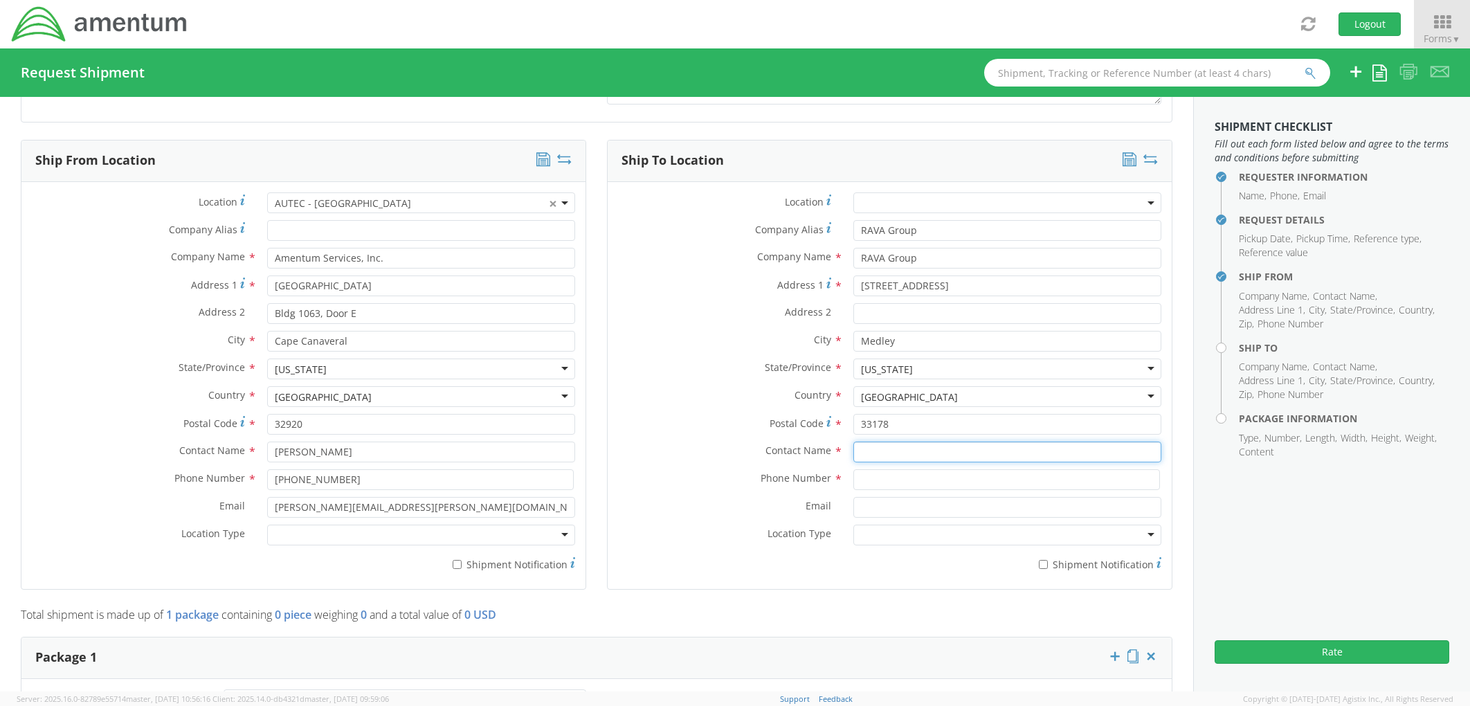
paste input "[PERSON_NAME]"
type input "[PERSON_NAME]"
click at [882, 489] on div "Phone Number *" at bounding box center [890, 483] width 564 height 28
click at [875, 476] on input at bounding box center [1006, 479] width 307 height 21
click at [898, 482] on input at bounding box center [1006, 479] width 307 height 21
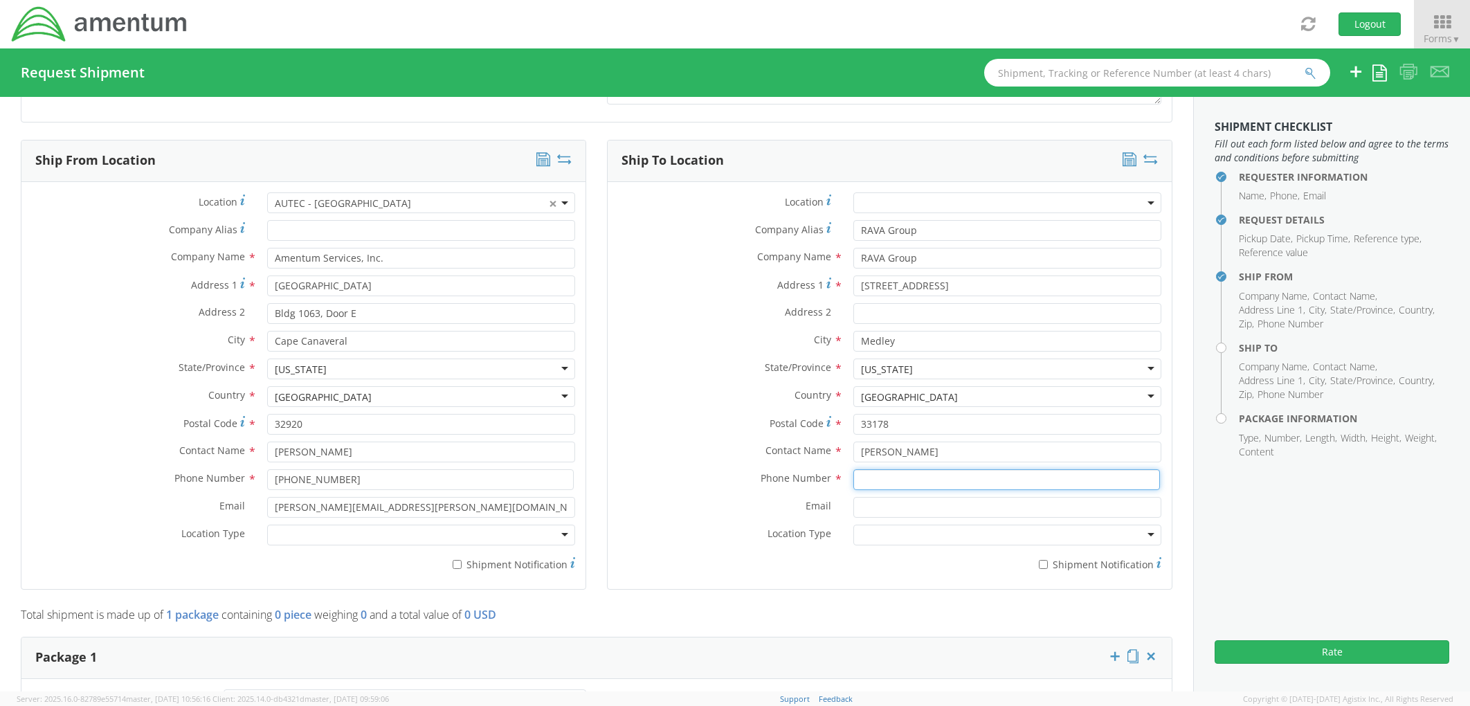
paste input "[PHONE_NUMBER]"
type input "[PHONE_NUMBER]"
click at [912, 511] on input "Email *" at bounding box center [1007, 507] width 308 height 21
paste input "[PERSON_NAME][EMAIL_ADDRESS][PERSON_NAME][DOMAIN_NAME]"
click at [922, 535] on div at bounding box center [1007, 535] width 308 height 21
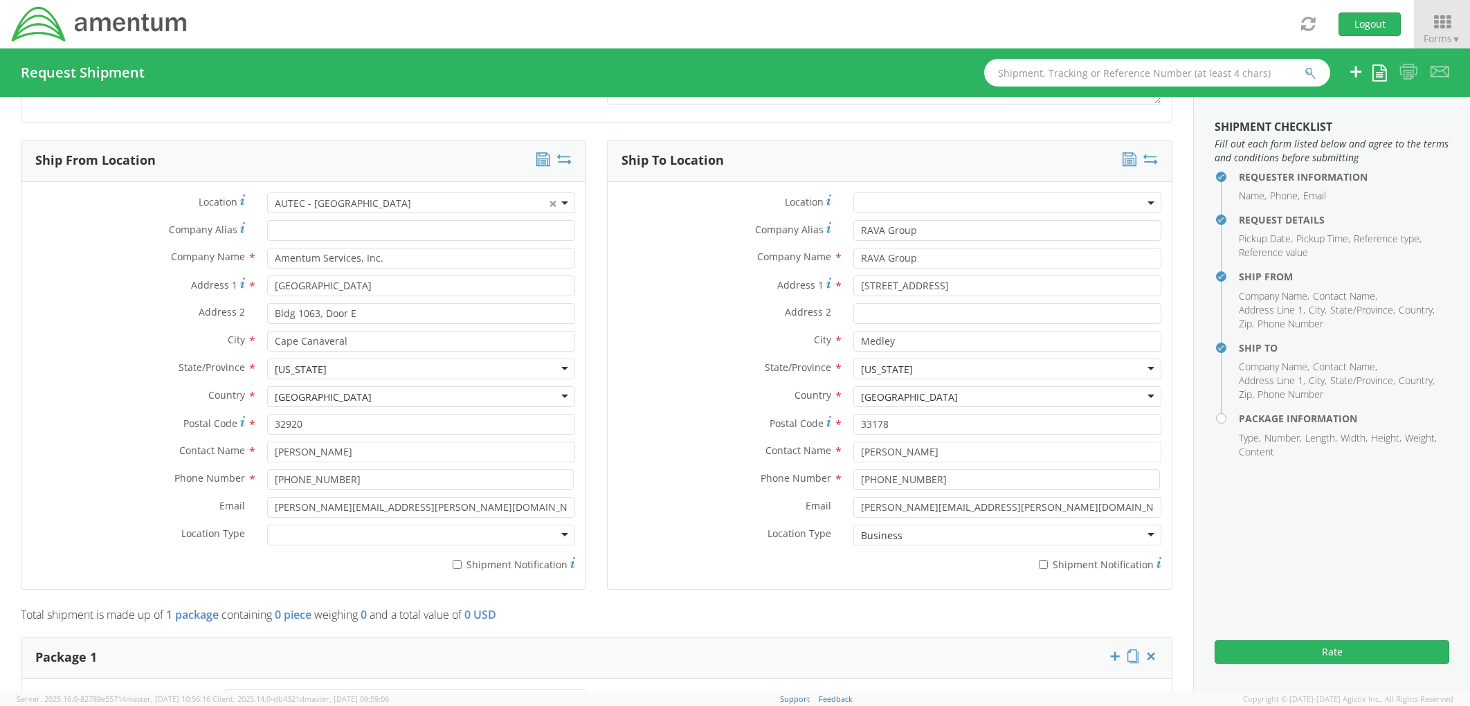
click at [608, 192] on div "Location * Company Alias * RAVA Group Company Name * RAVA Group Address [STREET…" at bounding box center [890, 385] width 564 height 386
click at [853, 511] on input "[PERSON_NAME][EMAIL_ADDRESS][PERSON_NAME][DOMAIN_NAME]" at bounding box center [1007, 507] width 308 height 21
type input "[PERSON_NAME][EMAIL_ADDRESS][PERSON_NAME][DOMAIN_NAME]"
click at [657, 263] on label "Company Name *" at bounding box center [725, 257] width 235 height 18
click at [1123, 158] on icon at bounding box center [1130, 159] width 14 height 14
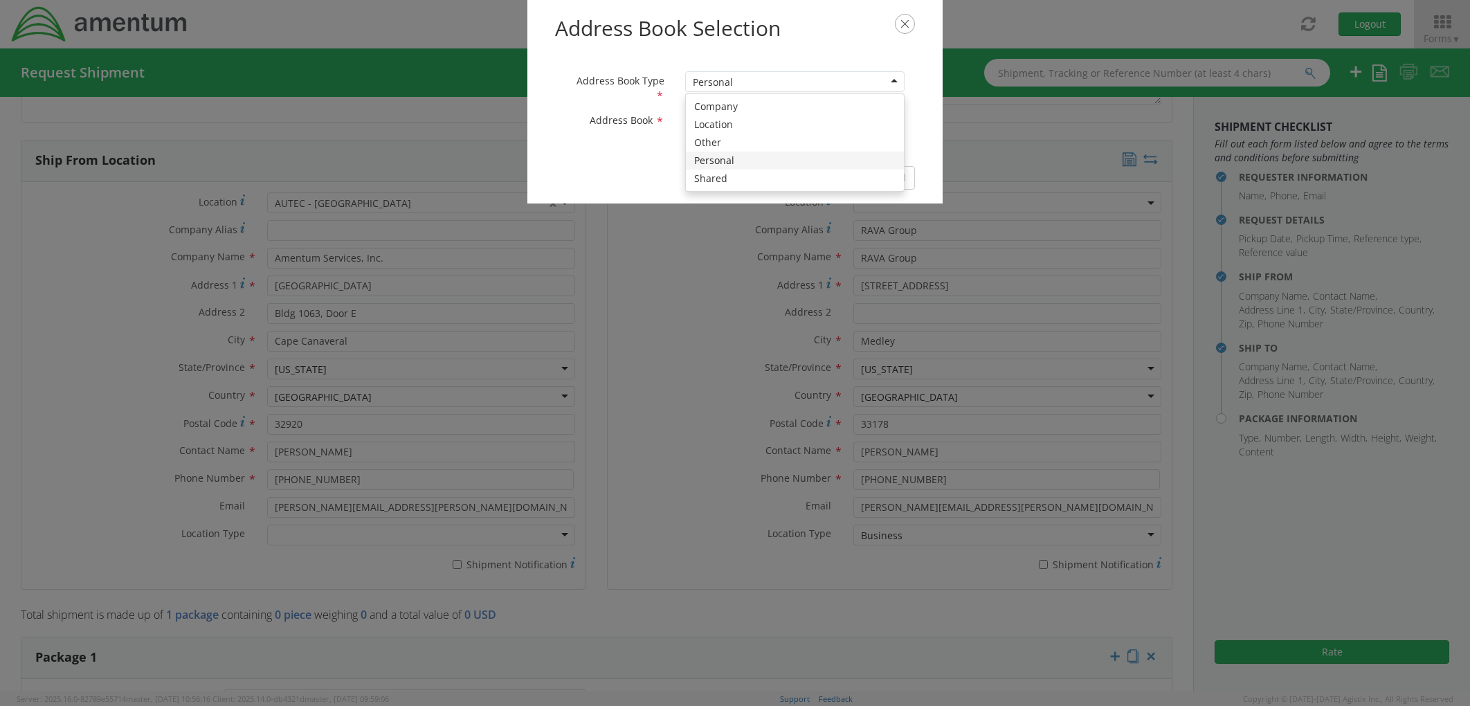
click at [825, 79] on div "Personal" at bounding box center [794, 81] width 219 height 21
click at [527, 3] on div "Address Book Selection Address Book Type * Shared Shared Company Location Other…" at bounding box center [734, 101] width 415 height 203
click at [738, 116] on div at bounding box center [794, 121] width 219 height 21
click at [0, 0] on div "AUTEC" at bounding box center [0, 0] width 0 height 0
click at [832, 176] on button "Save" at bounding box center [839, 178] width 39 height 24
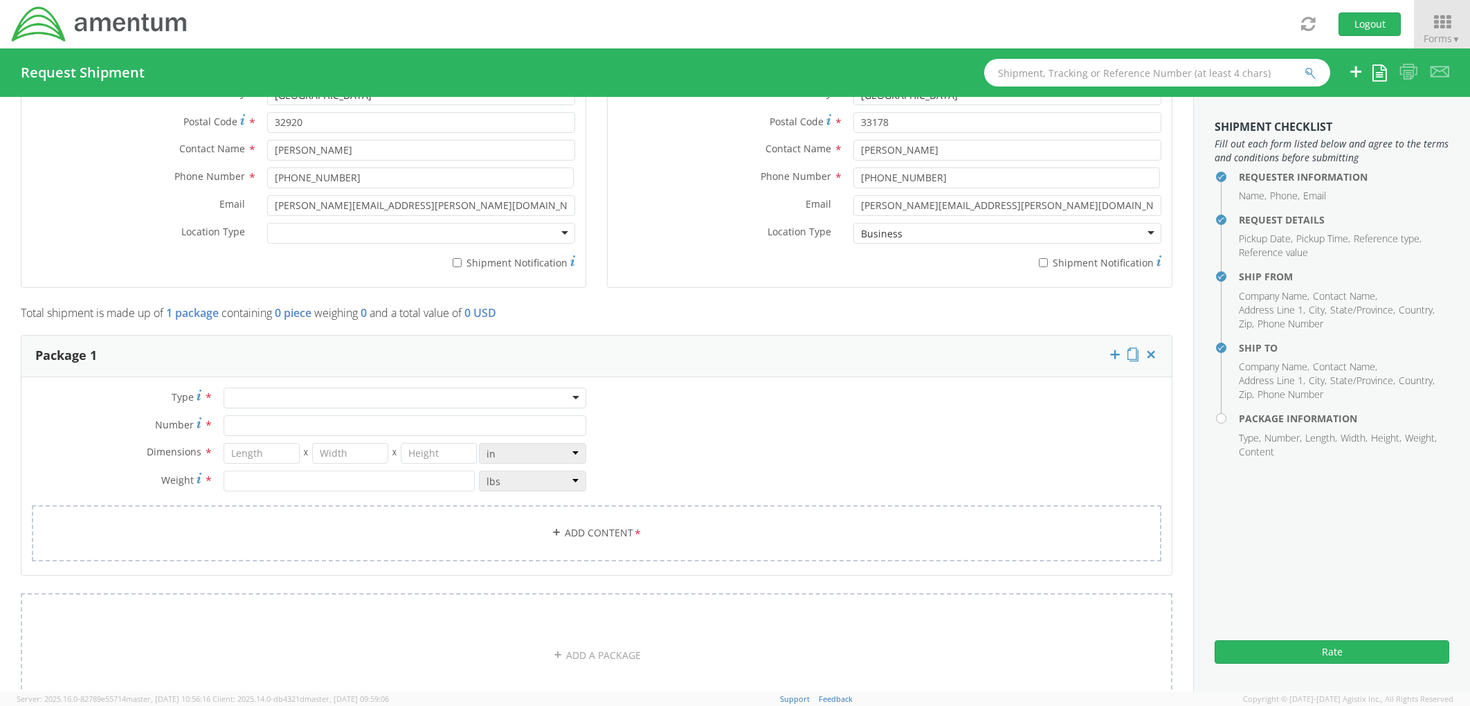
scroll to position [922, 0]
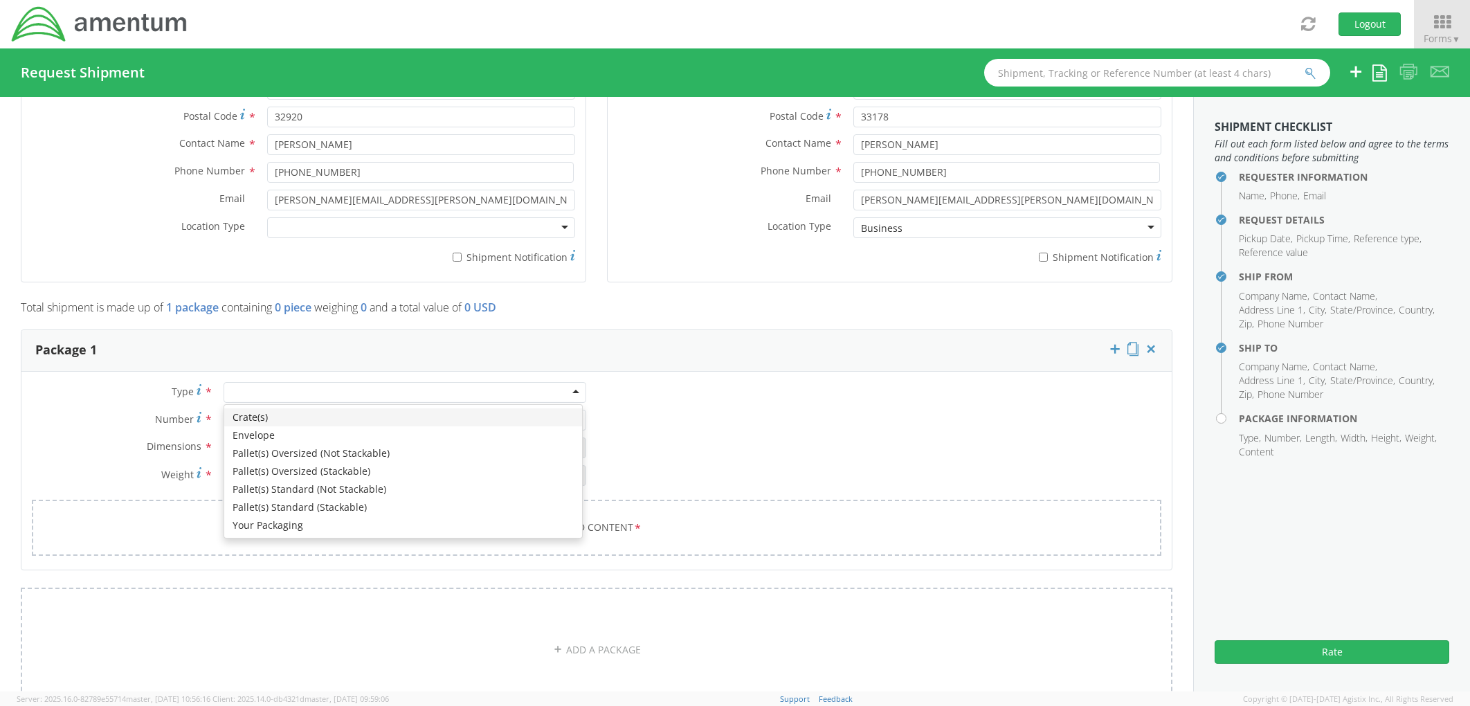
click at [257, 394] on div at bounding box center [405, 392] width 363 height 21
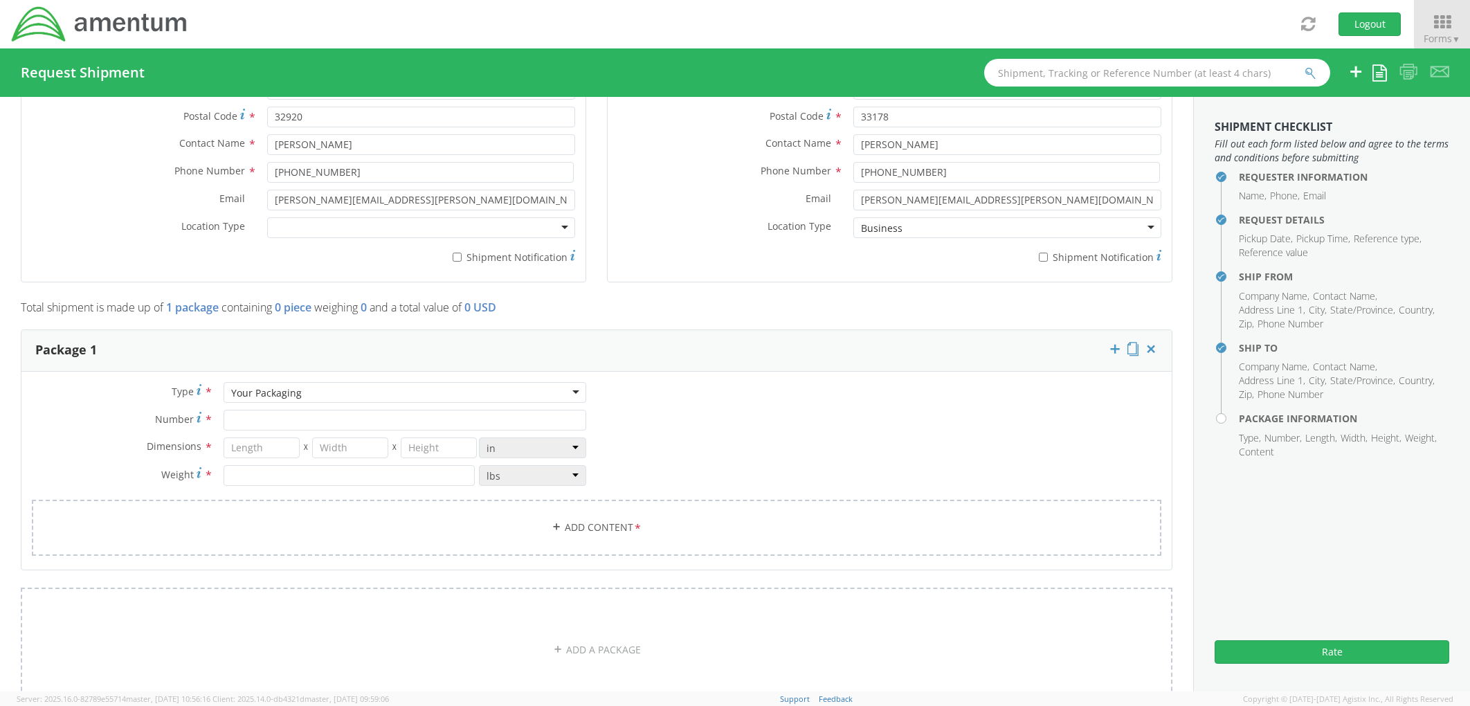
click at [53, 382] on div "Type * Your Packaging Your Packaging Crate(s) Envelope Pallet(s) Oversized (Not…" at bounding box center [596, 477] width 1150 height 191
click at [289, 418] on input "Number *" at bounding box center [405, 420] width 363 height 21
type input "1"
click at [264, 444] on input "number" at bounding box center [262, 447] width 76 height 21
type input "8"
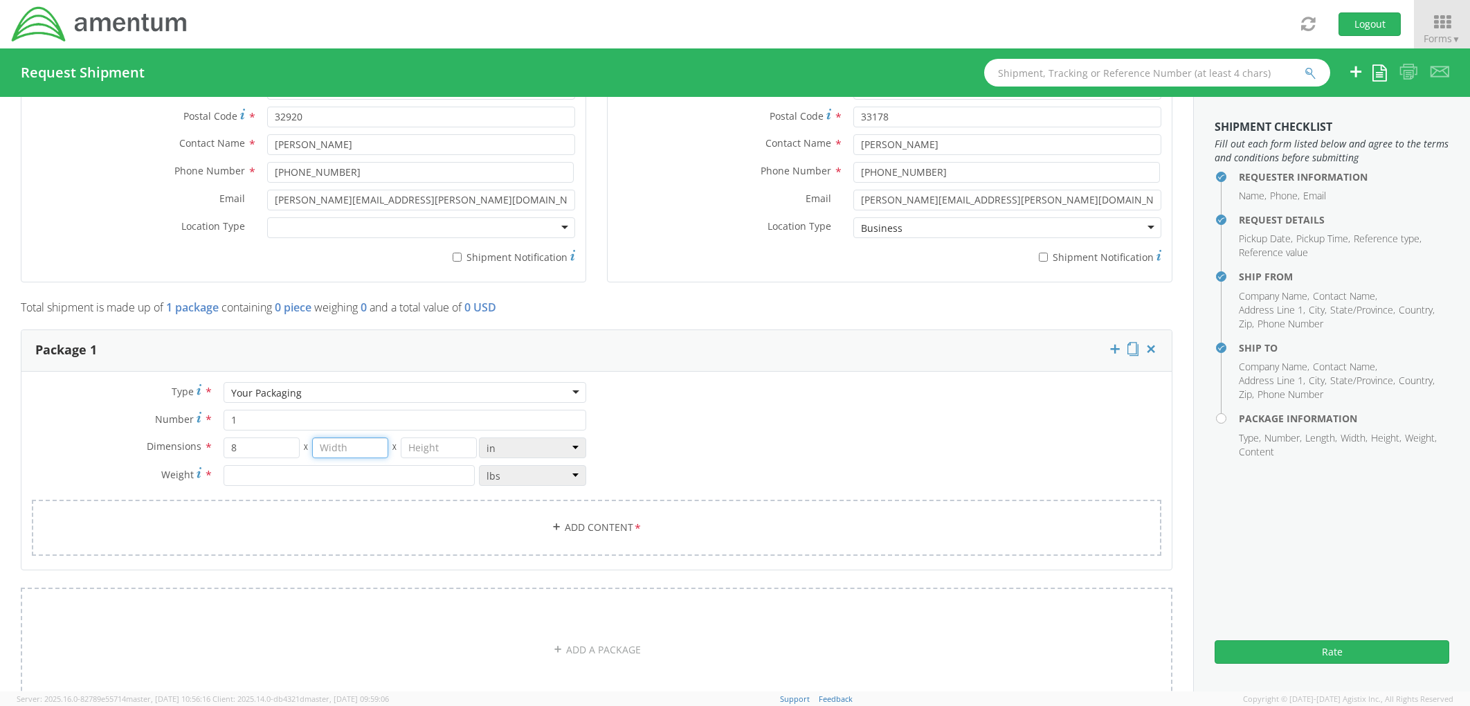
click at [324, 456] on input "number" at bounding box center [350, 447] width 76 height 21
type input "8"
click at [415, 444] on input "number" at bounding box center [439, 447] width 76 height 21
type input "8"
click at [386, 475] on input "number" at bounding box center [349, 475] width 251 height 21
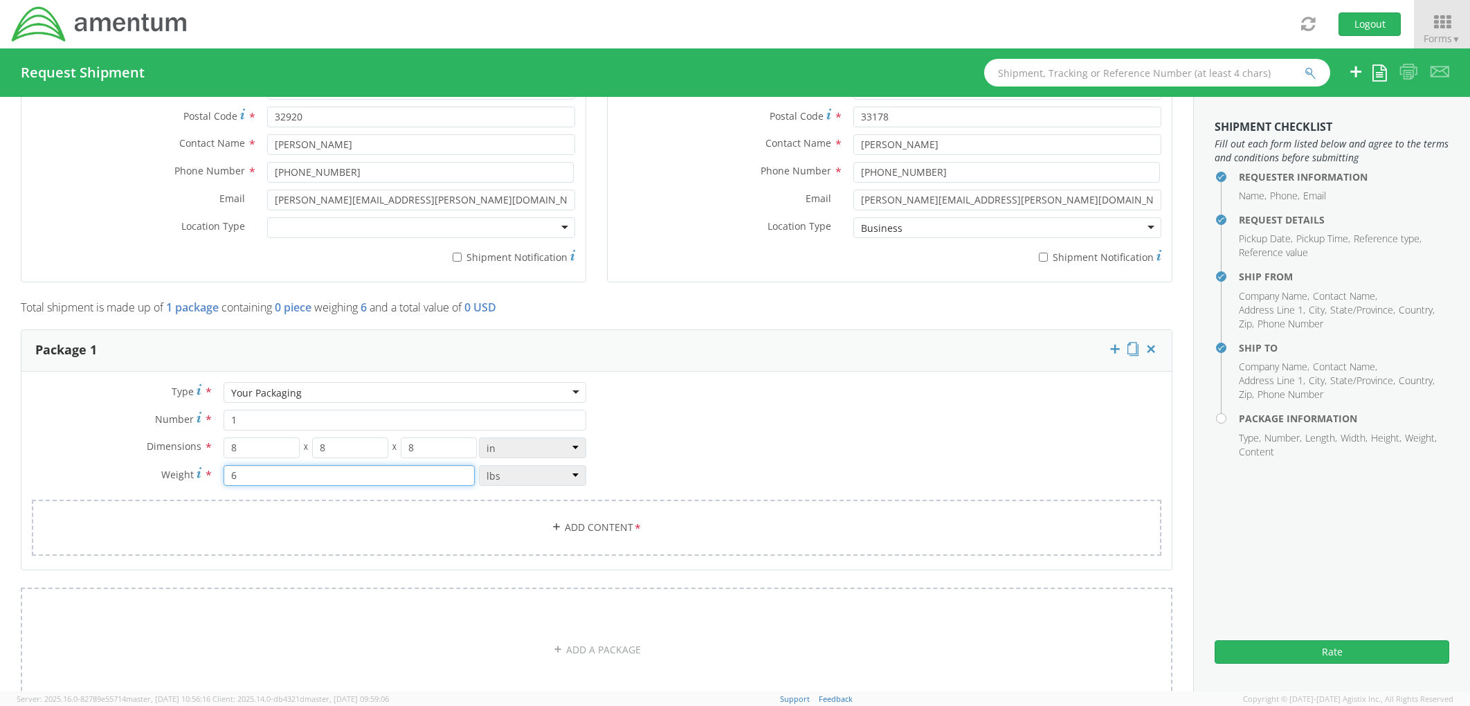
type input "6"
click at [646, 472] on div "Type * Your Packaging Your Packaging Crate(s) Envelope Pallet(s) Oversized (Not…" at bounding box center [596, 477] width 1150 height 191
click at [602, 526] on link "Add Content *" at bounding box center [597, 528] width 1130 height 56
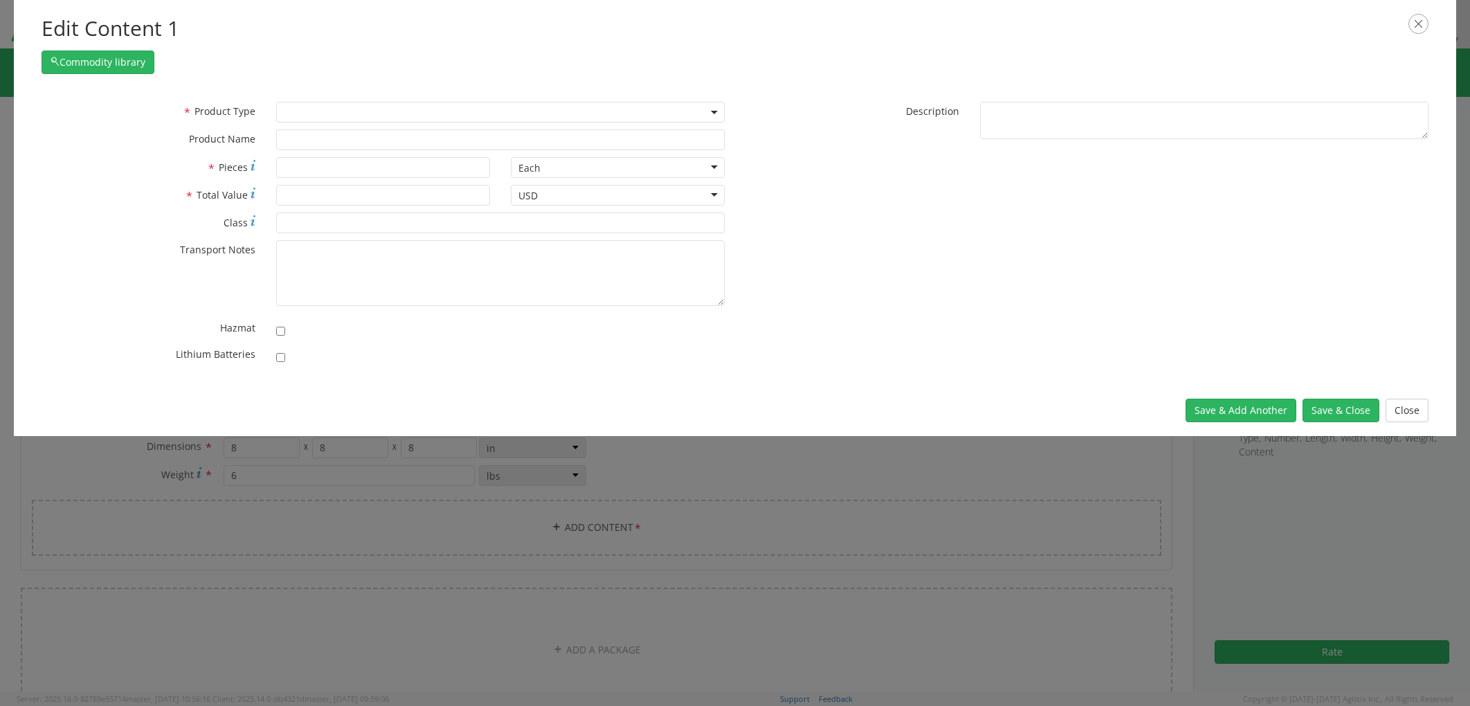
click at [311, 115] on span at bounding box center [500, 112] width 448 height 21
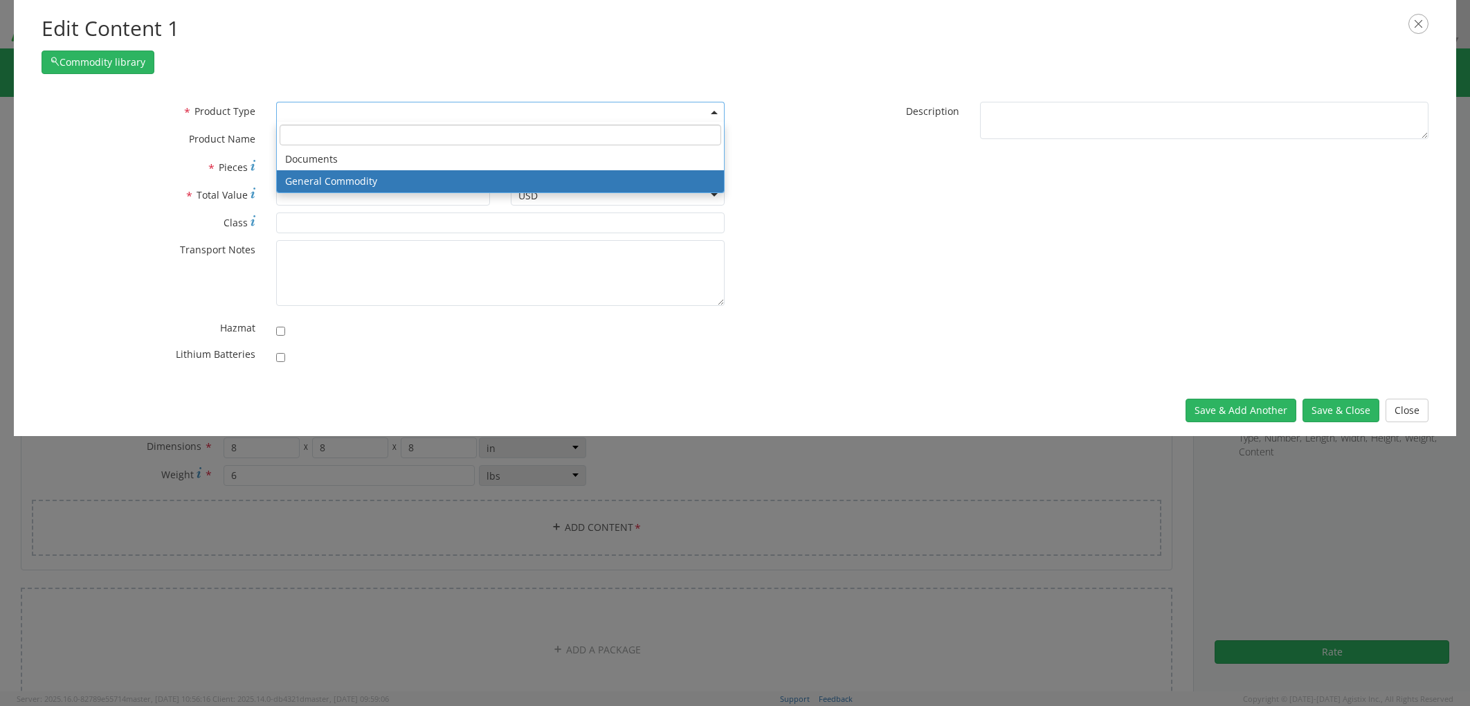
select select "COMMODITY"
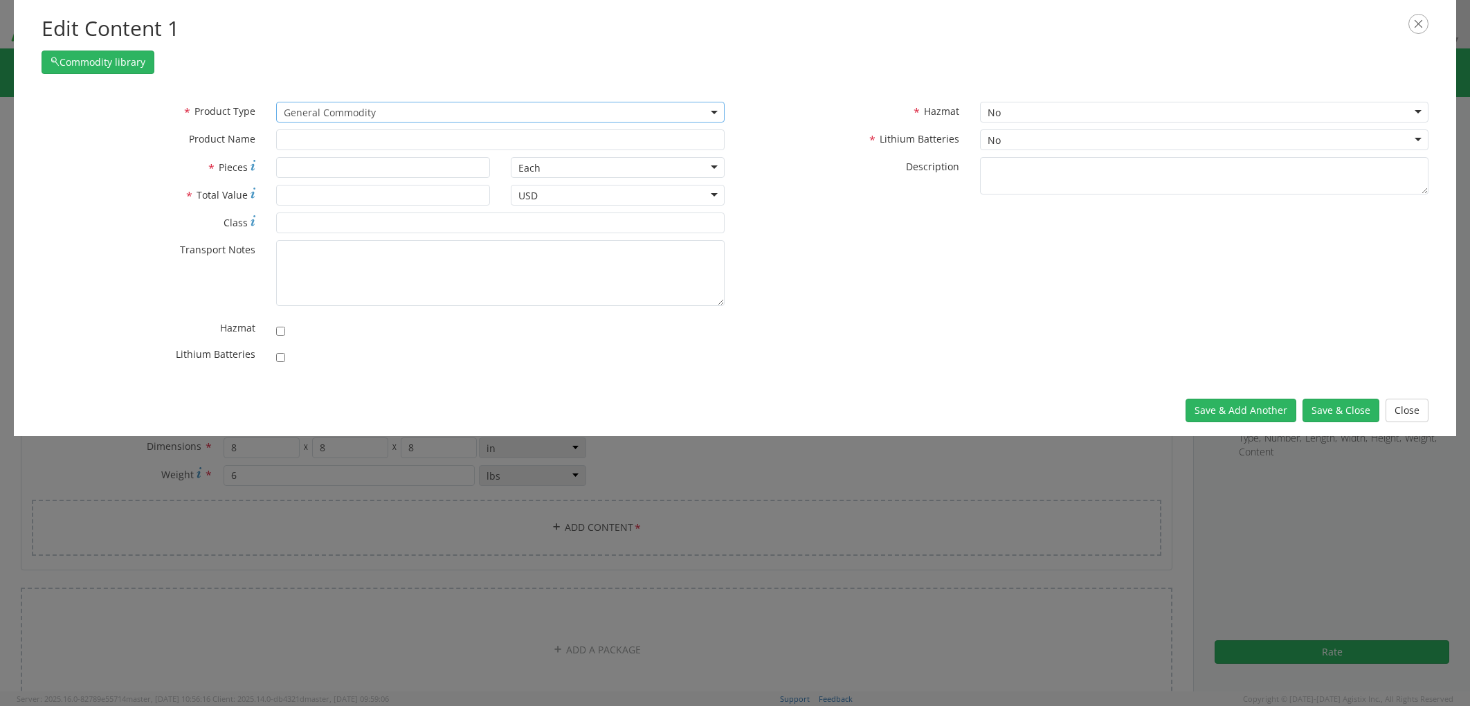
type input "General Commodity"
click at [320, 166] on input "* Pieces" at bounding box center [383, 167] width 214 height 21
type input "1"
click at [319, 197] on input "* Total Value" at bounding box center [383, 195] width 214 height 21
type input "100"
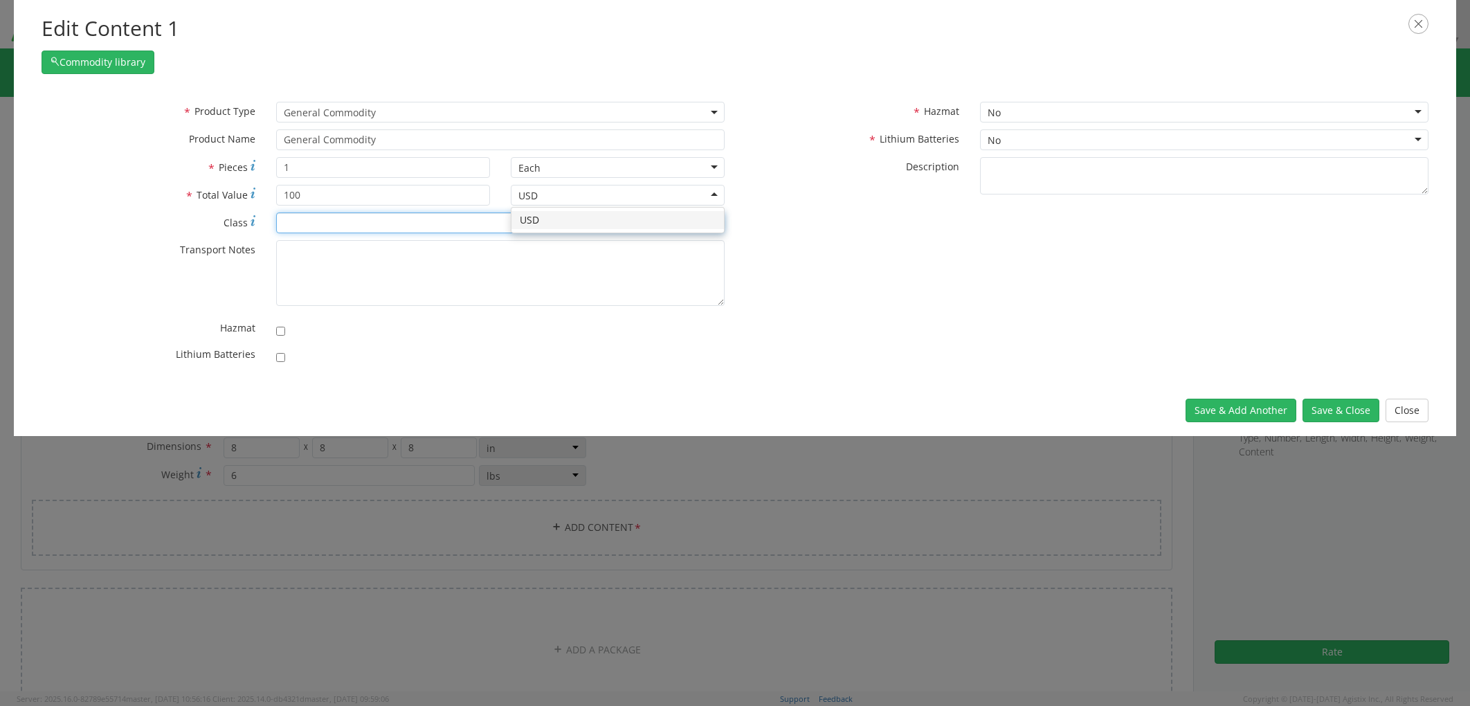
click at [332, 212] on input "* Class" at bounding box center [500, 222] width 448 height 21
type input "70"
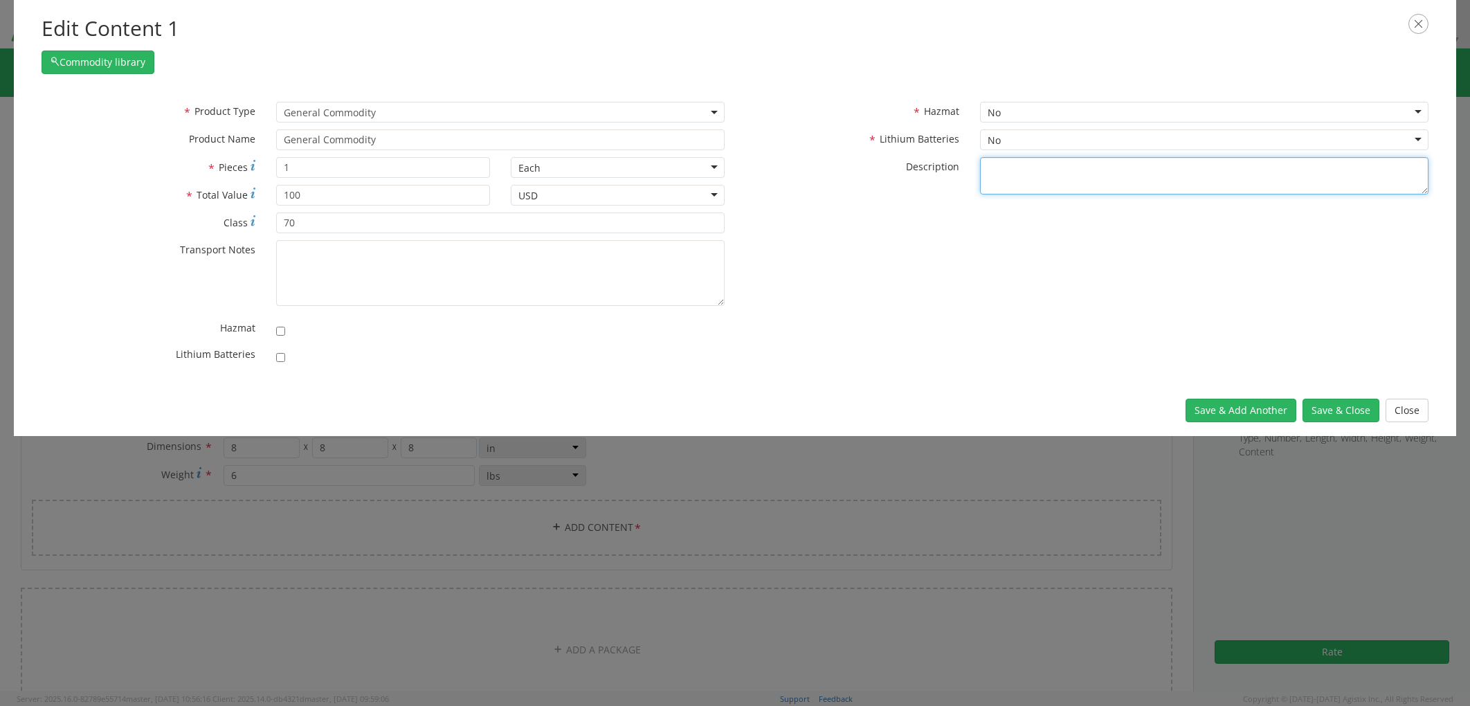
click at [1038, 183] on textarea "* Description" at bounding box center [1204, 176] width 448 height 38
type textarea "Antennas"
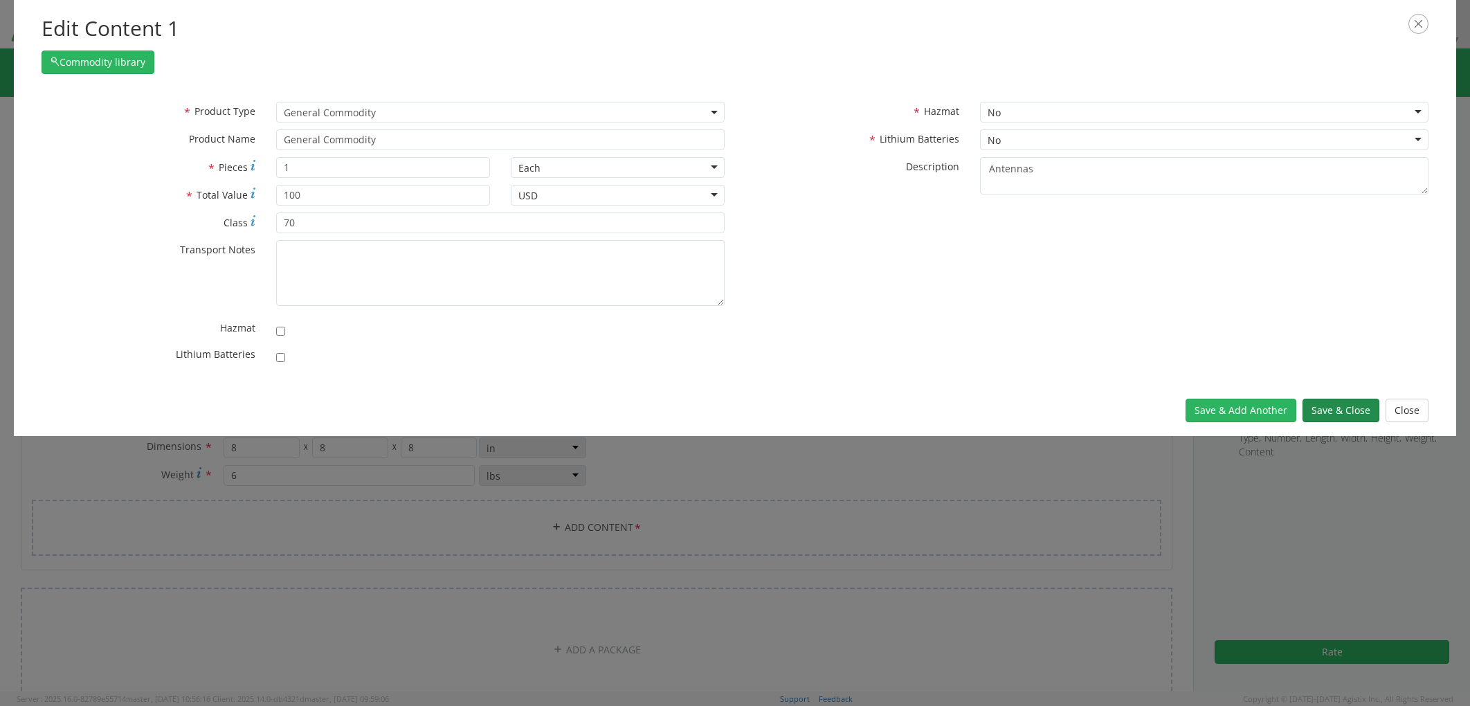
click at [1323, 412] on button "Save & Close" at bounding box center [1341, 411] width 77 height 24
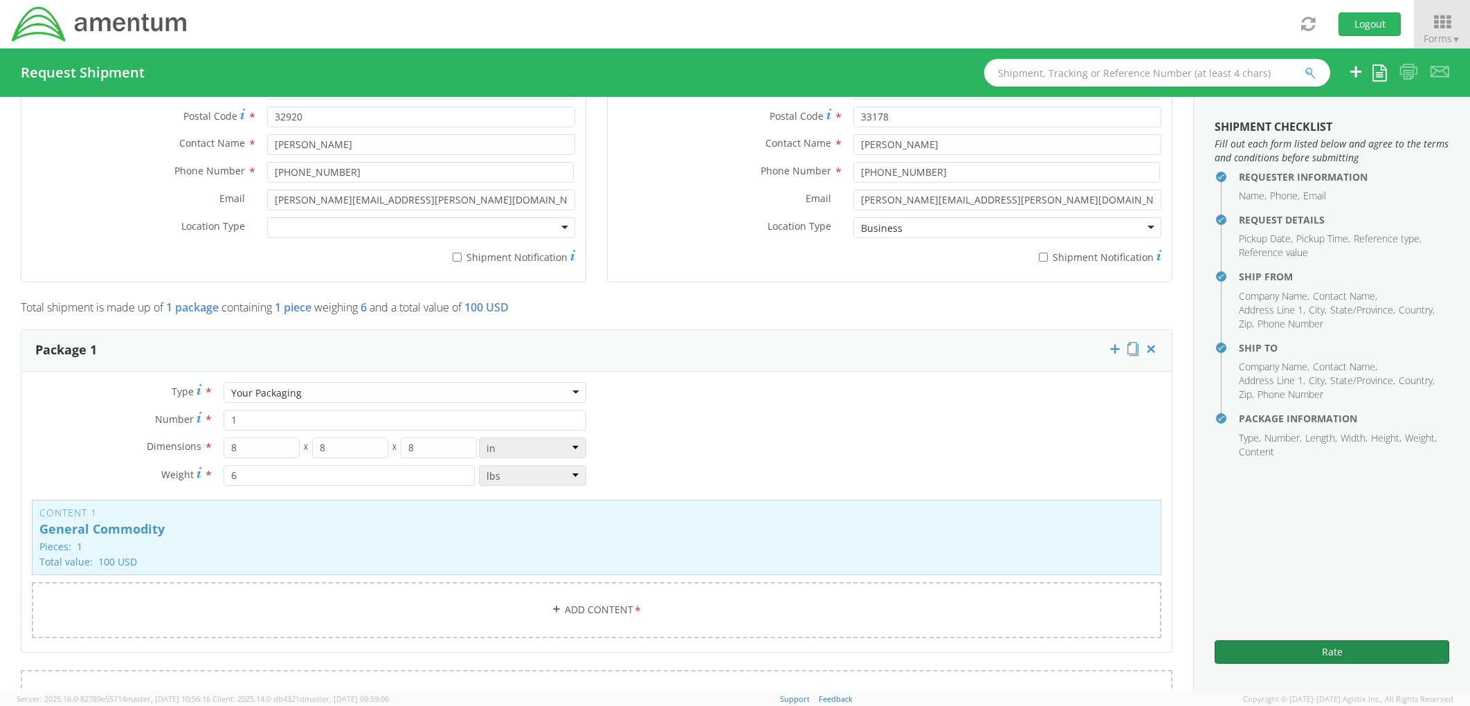
click at [1323, 635] on button "Rate" at bounding box center [1332, 652] width 235 height 24
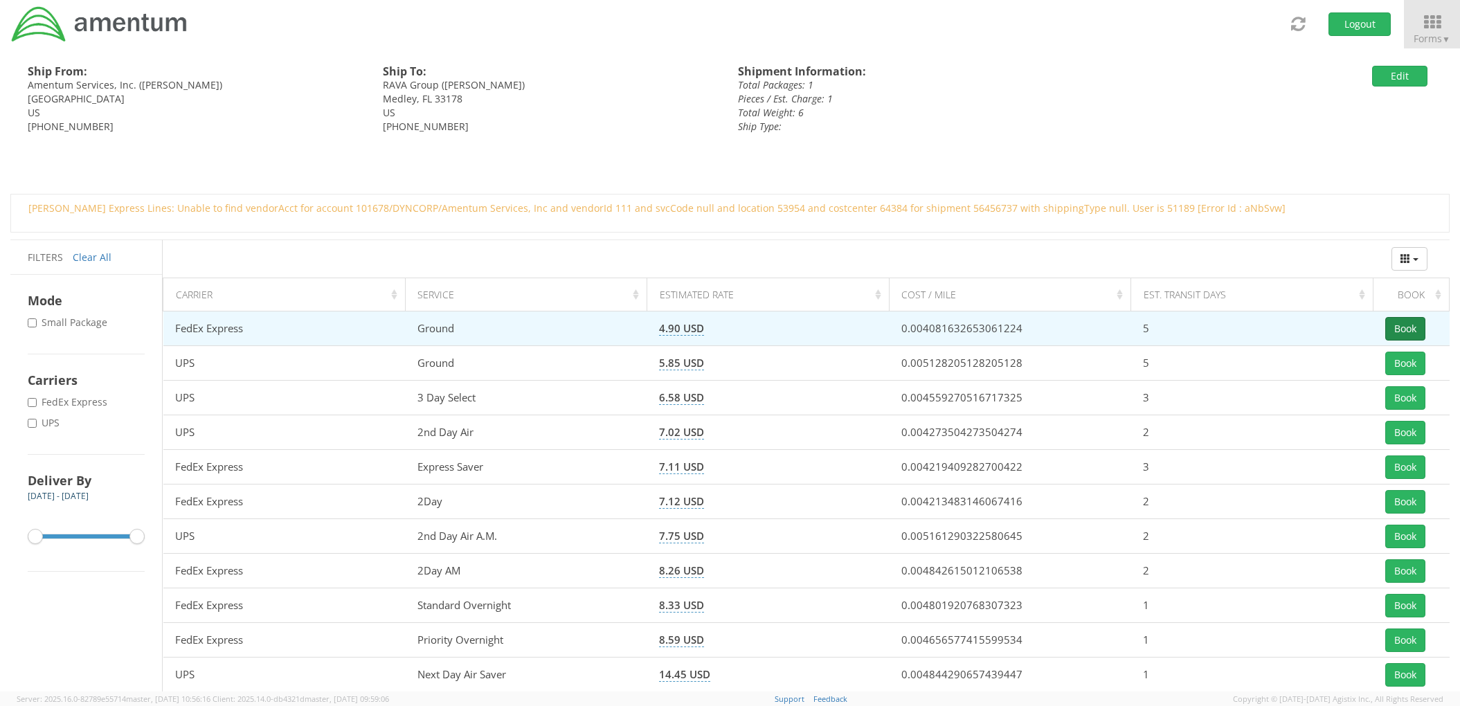
click at [1323, 333] on button "Book" at bounding box center [1405, 329] width 40 height 24
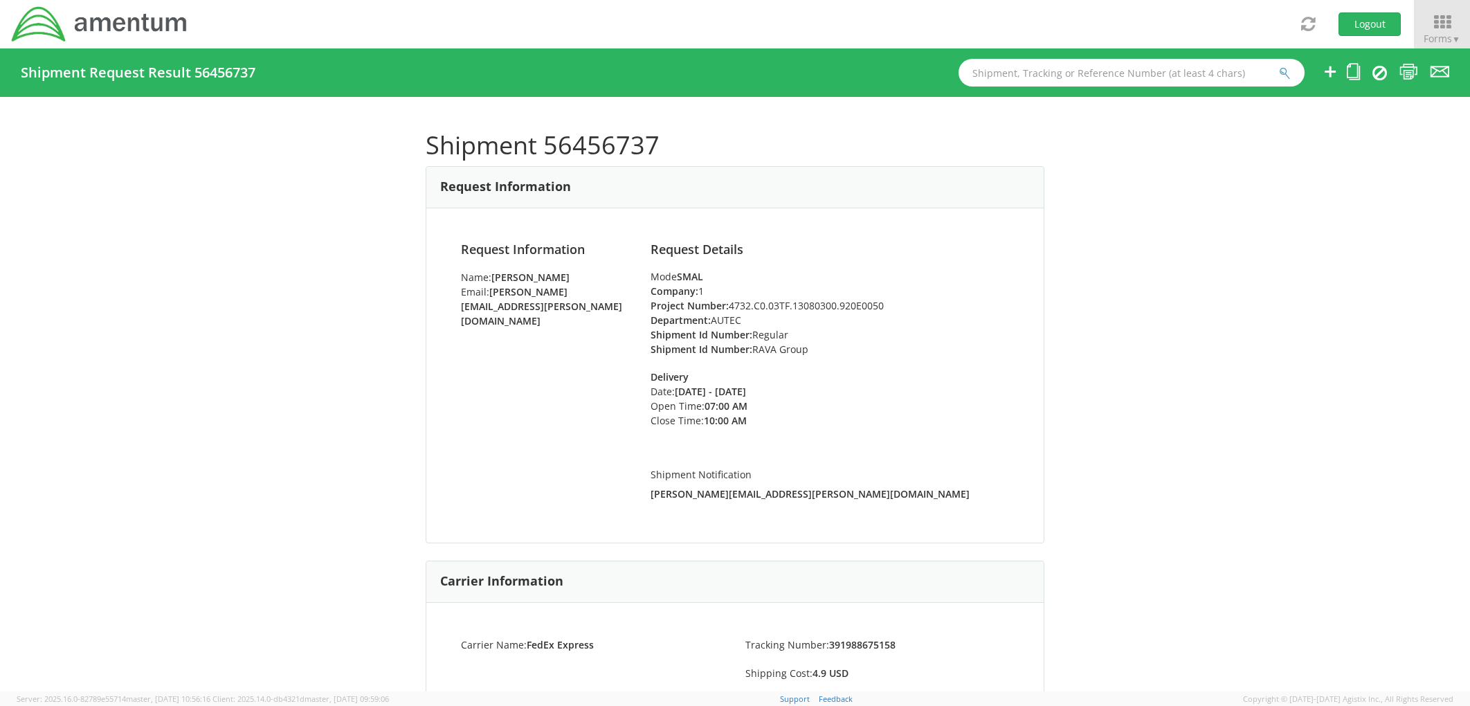
click at [1270, 446] on div "Shipment 56456737 Request Information Request Information Name: [PERSON_NAME] E…" at bounding box center [735, 394] width 1470 height 595
